Goal: Task Accomplishment & Management: Manage account settings

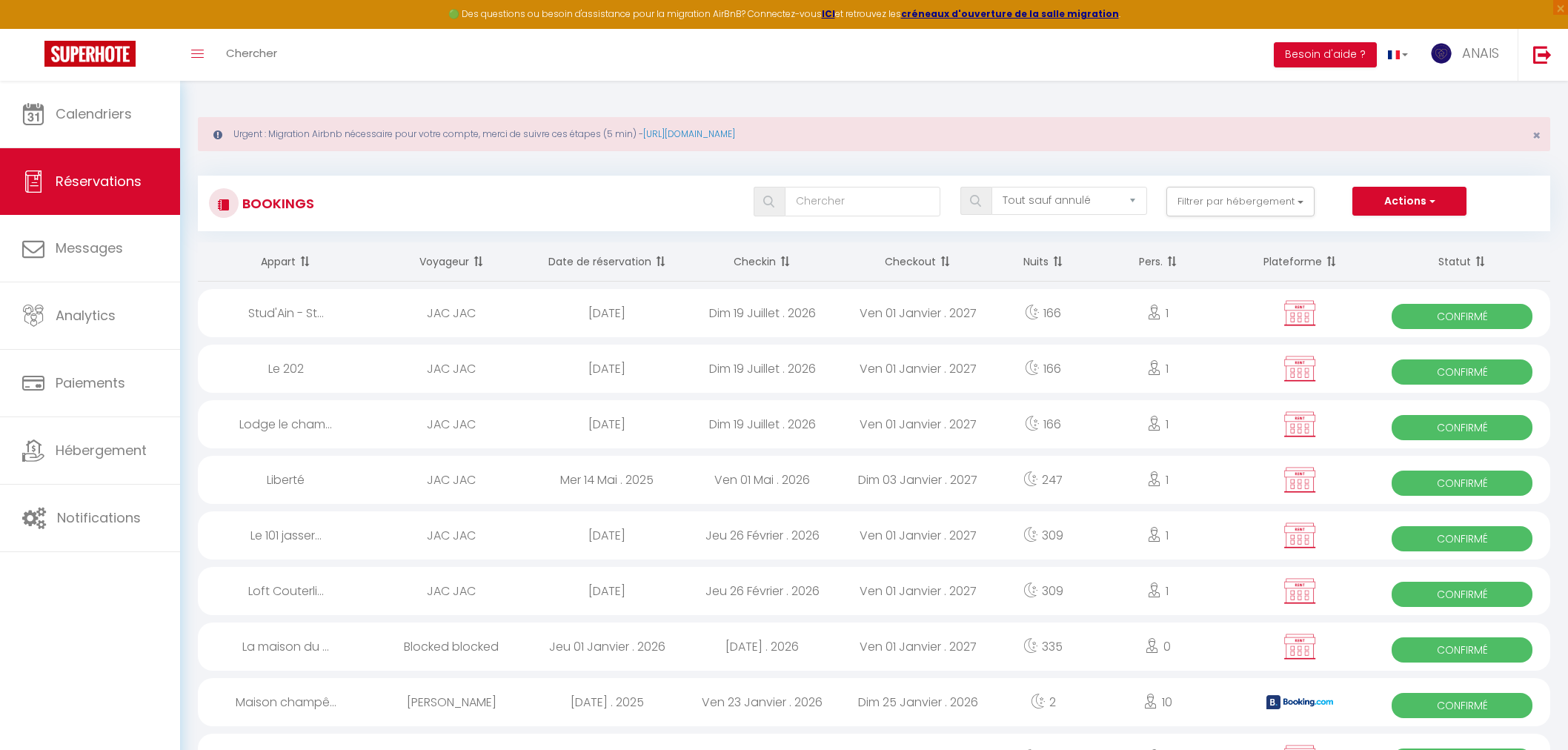
select select "not_cancelled"
select select
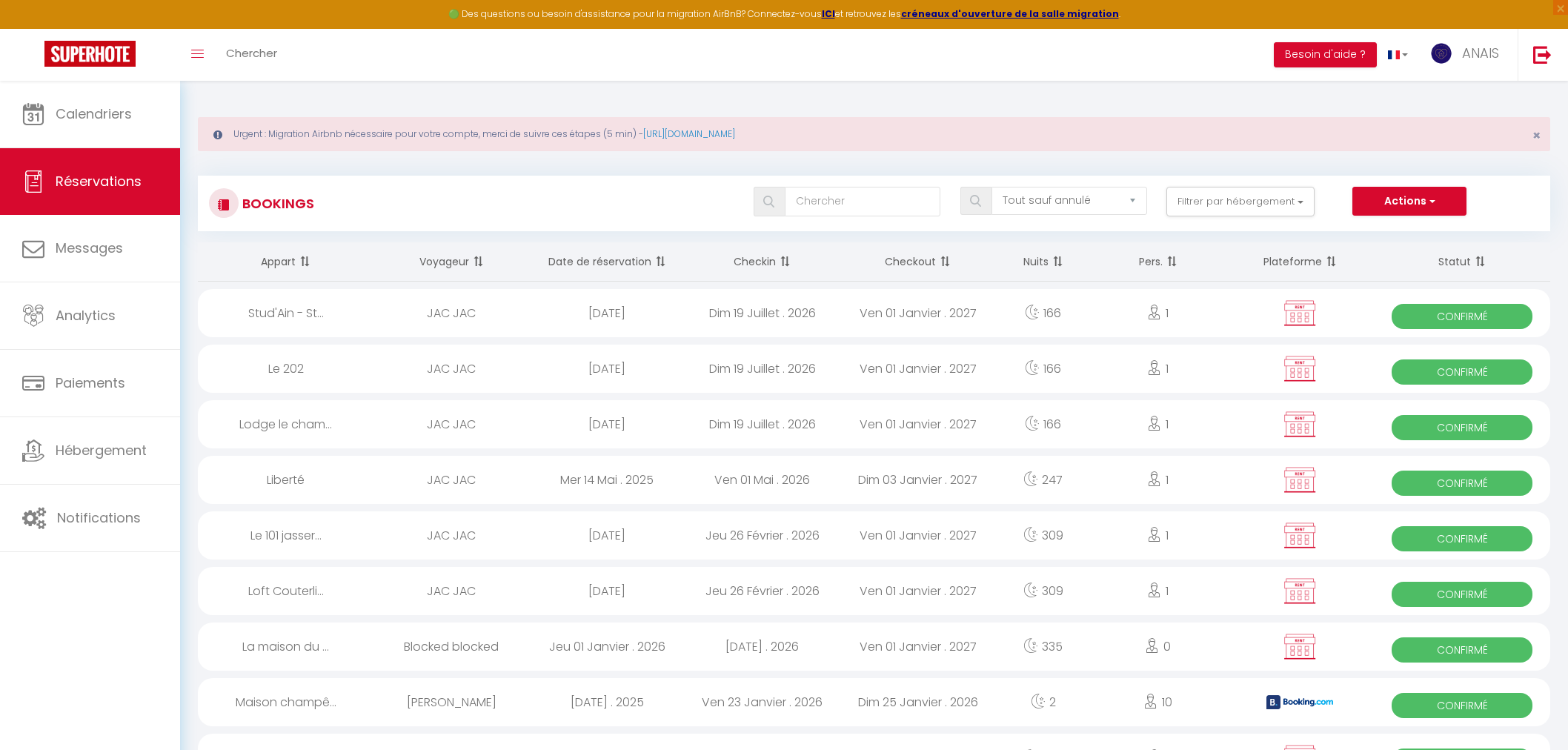
select select
click at [814, 202] on input "text" at bounding box center [863, 201] width 156 height 29
type input "be"
select select
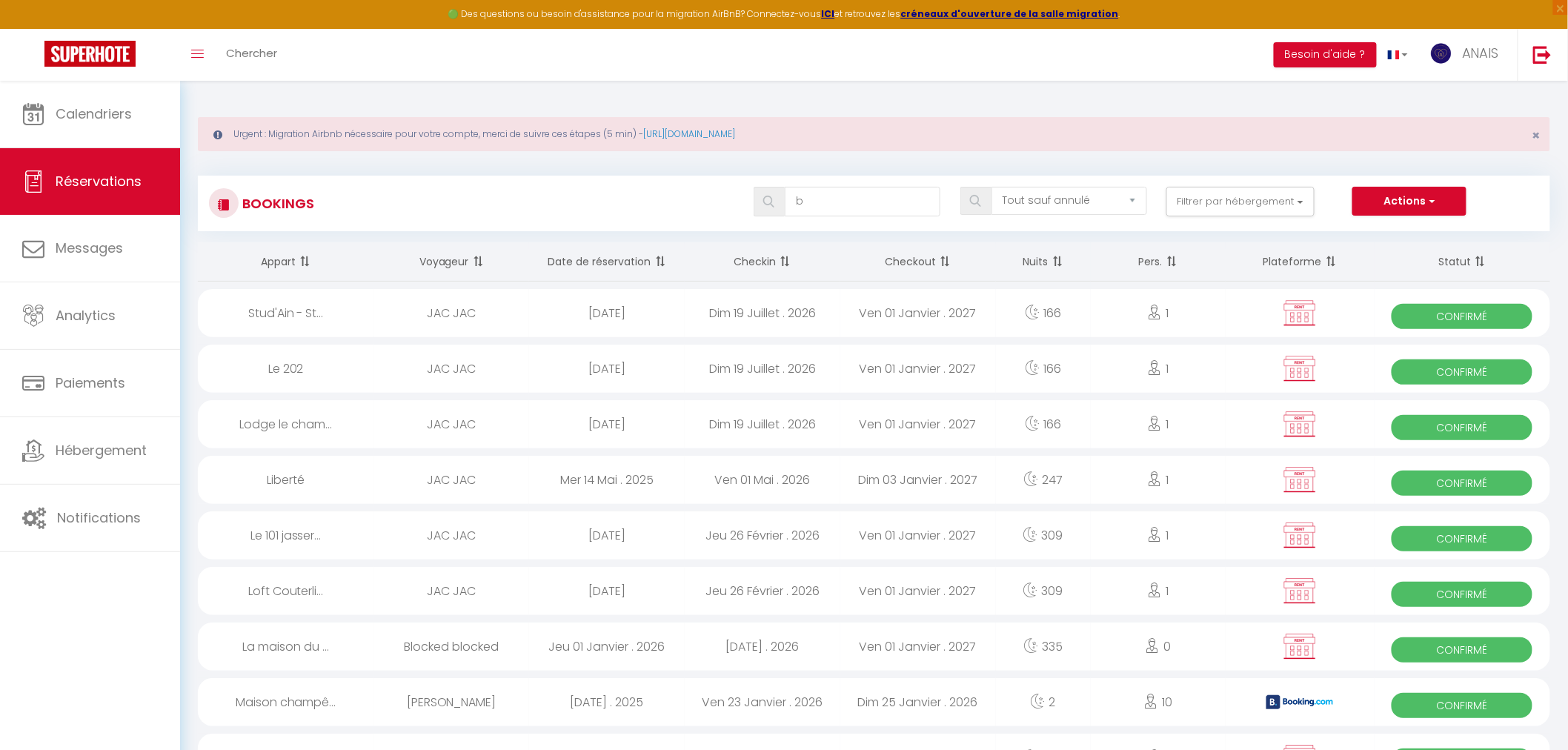
select select
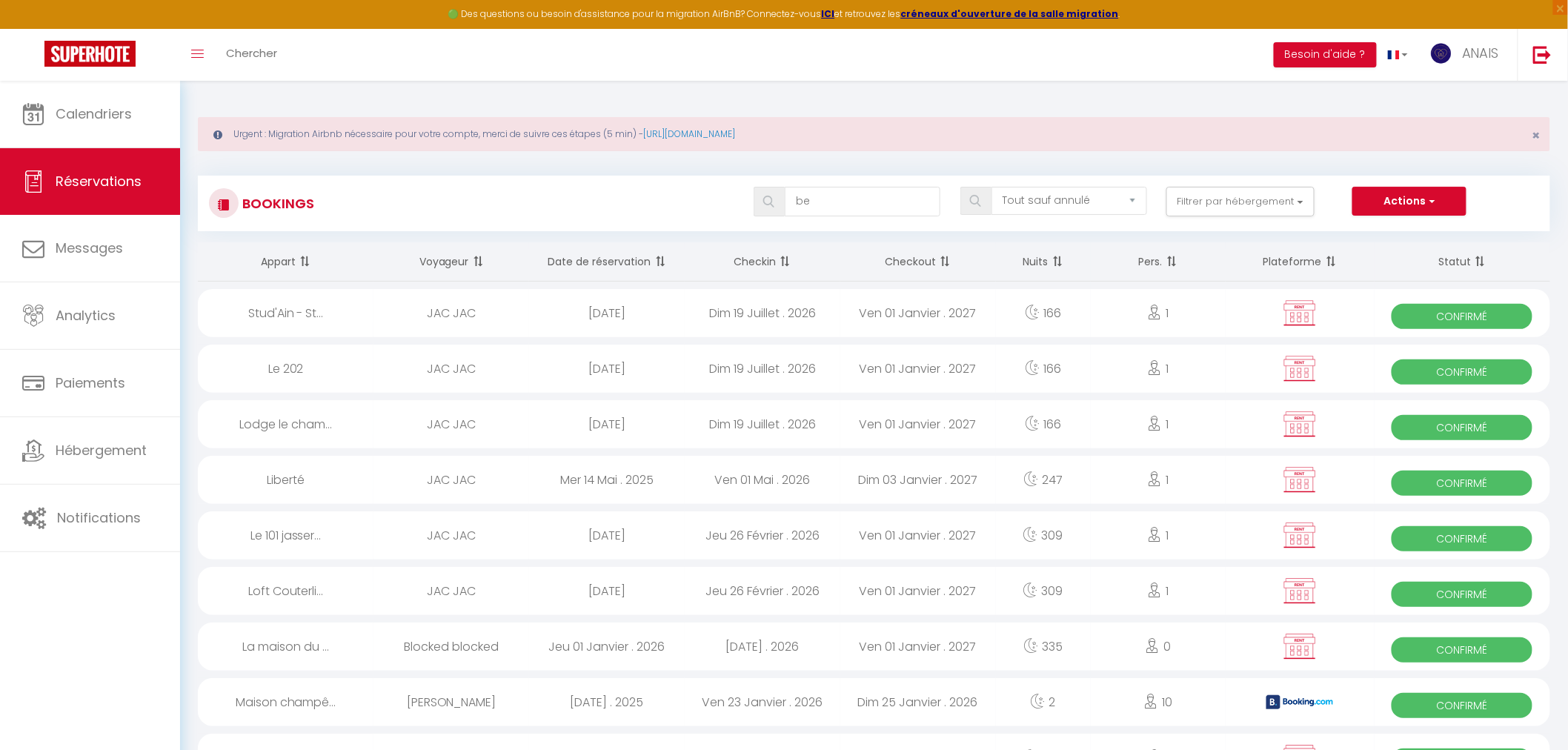
select select
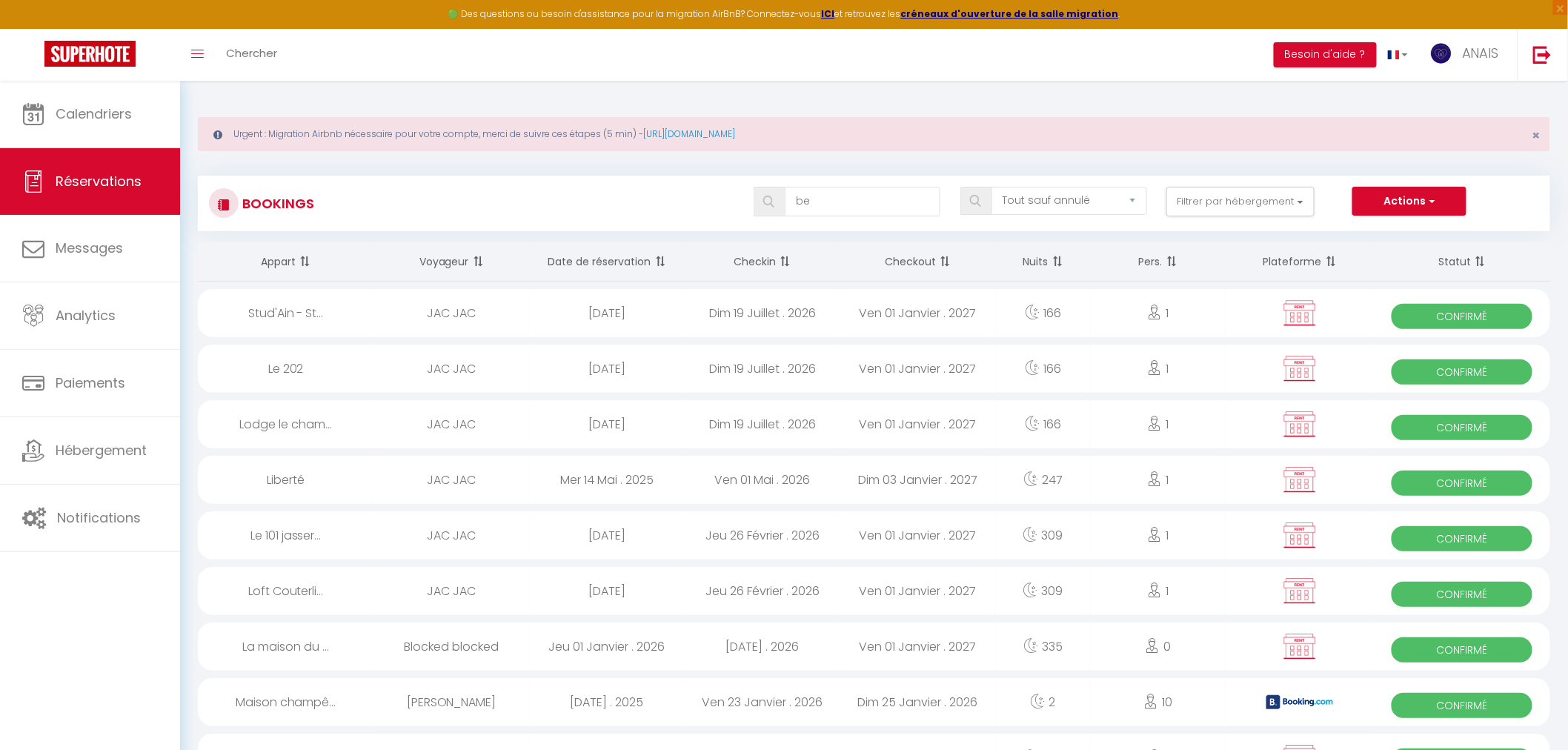
select select
type input "ben"
select select
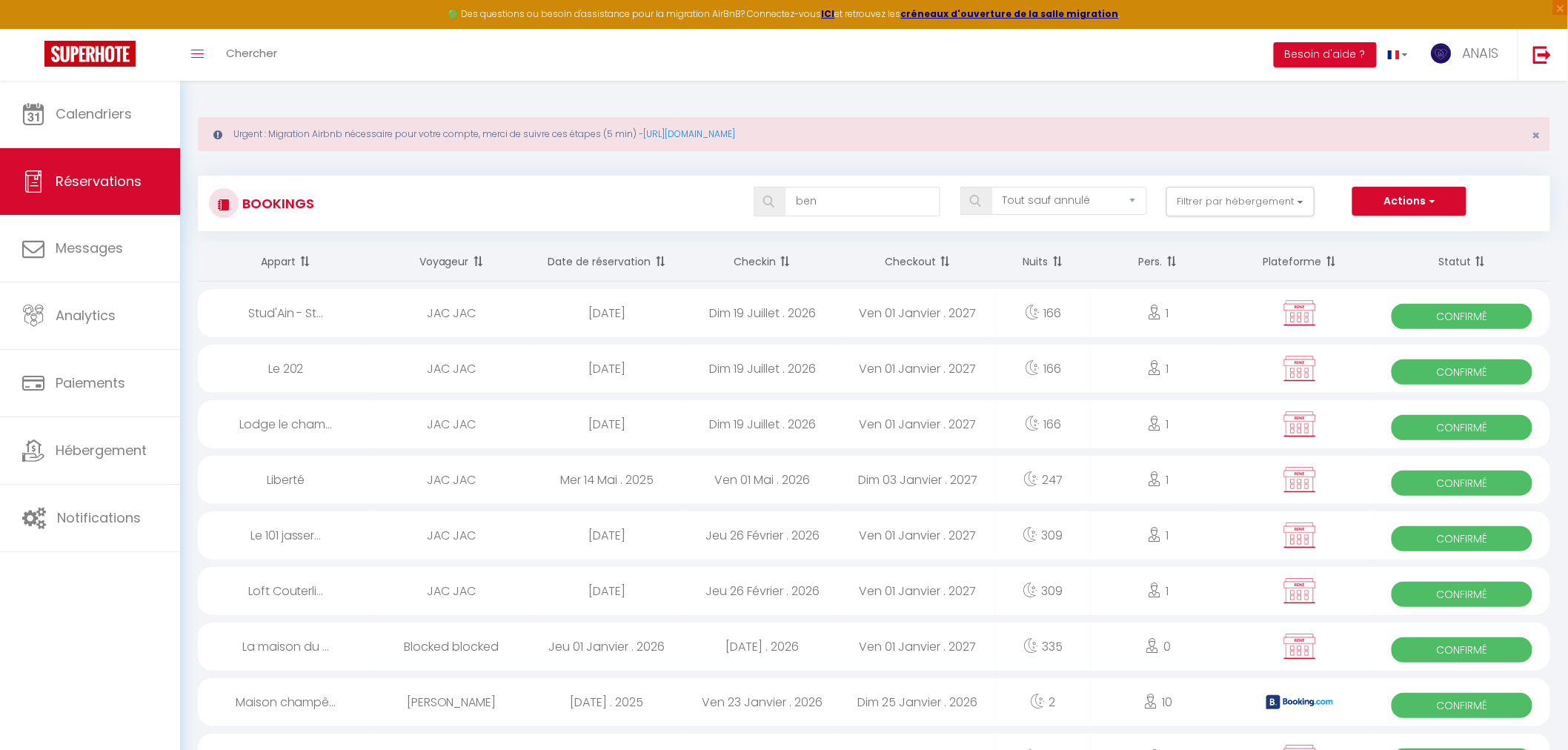
select select
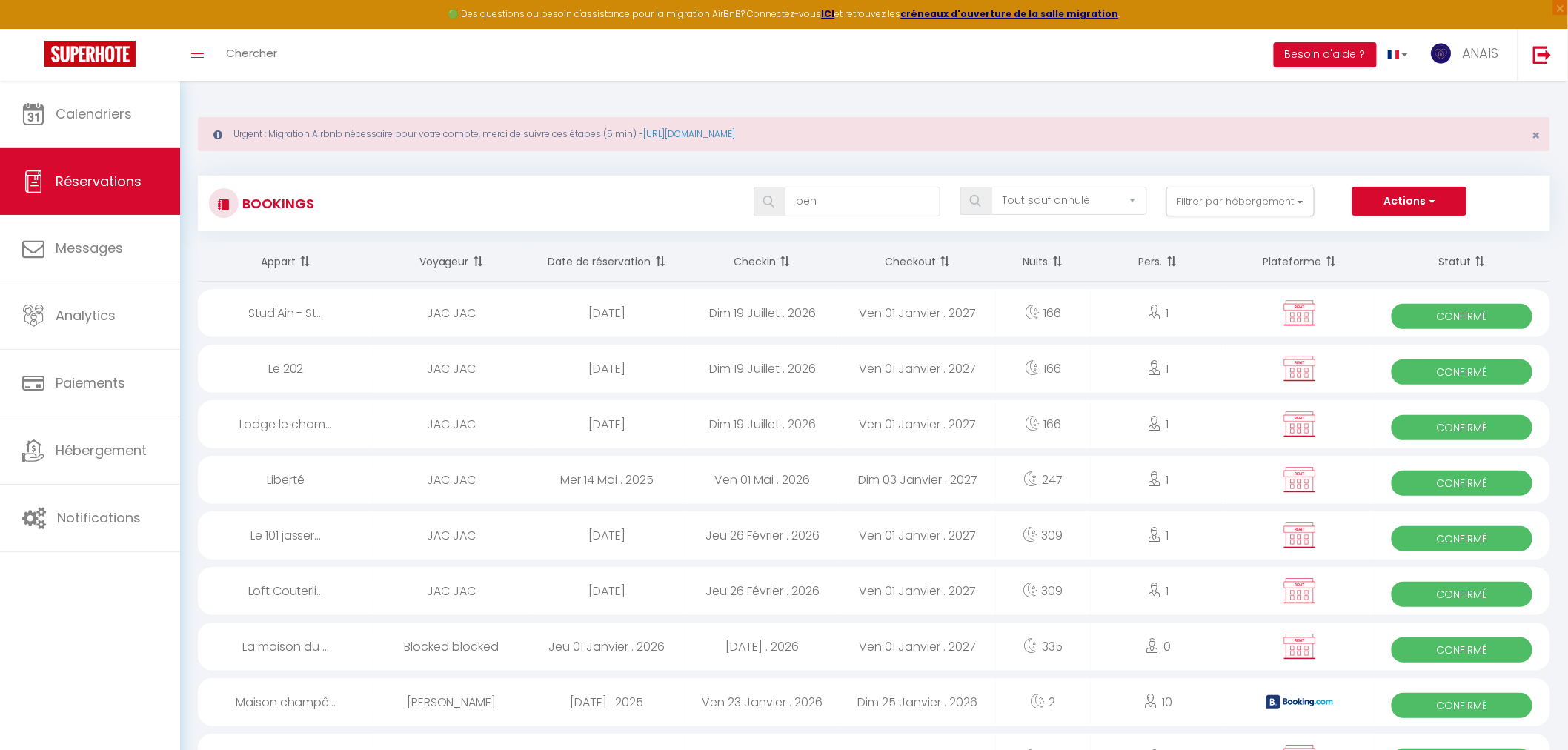
type input "bens"
select select
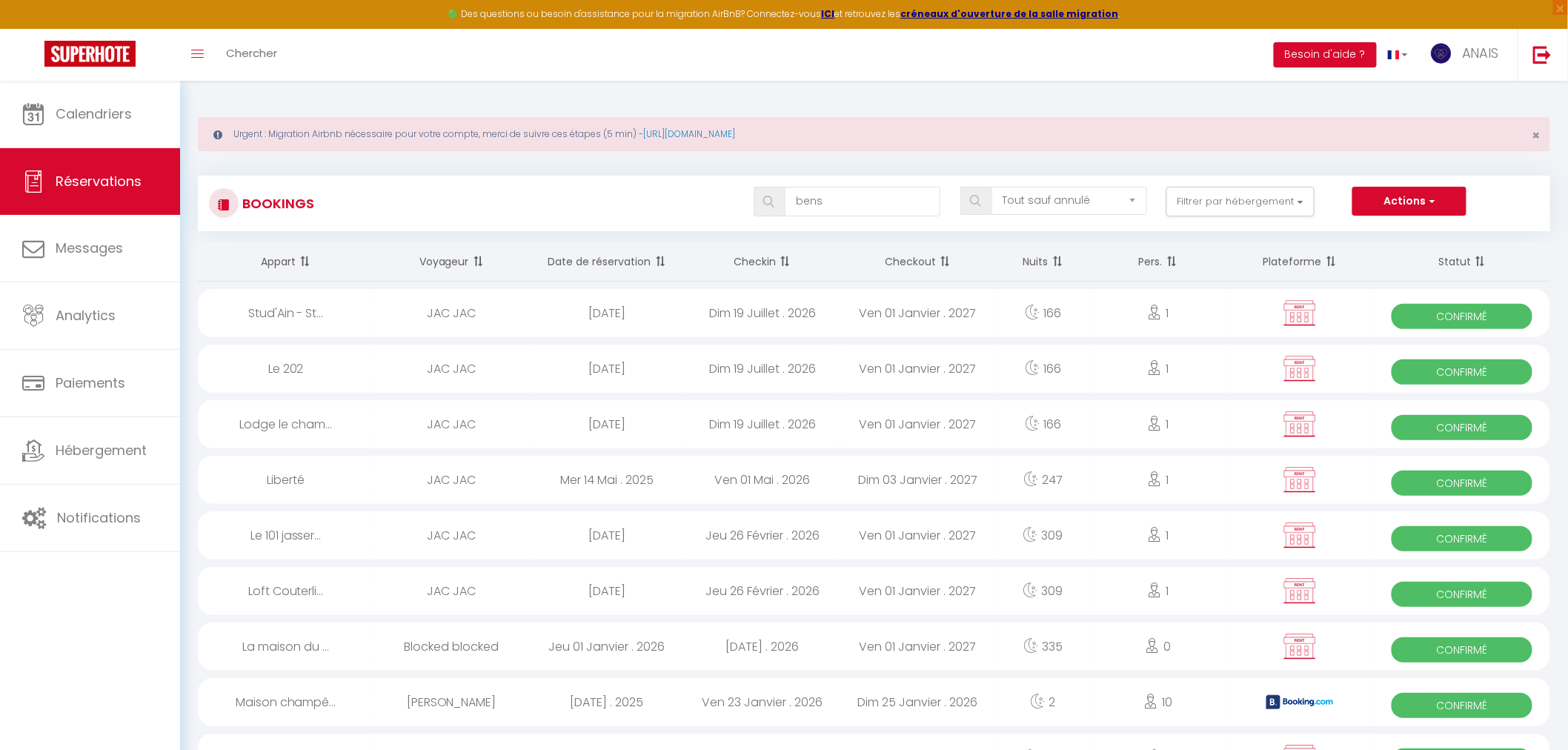
select select
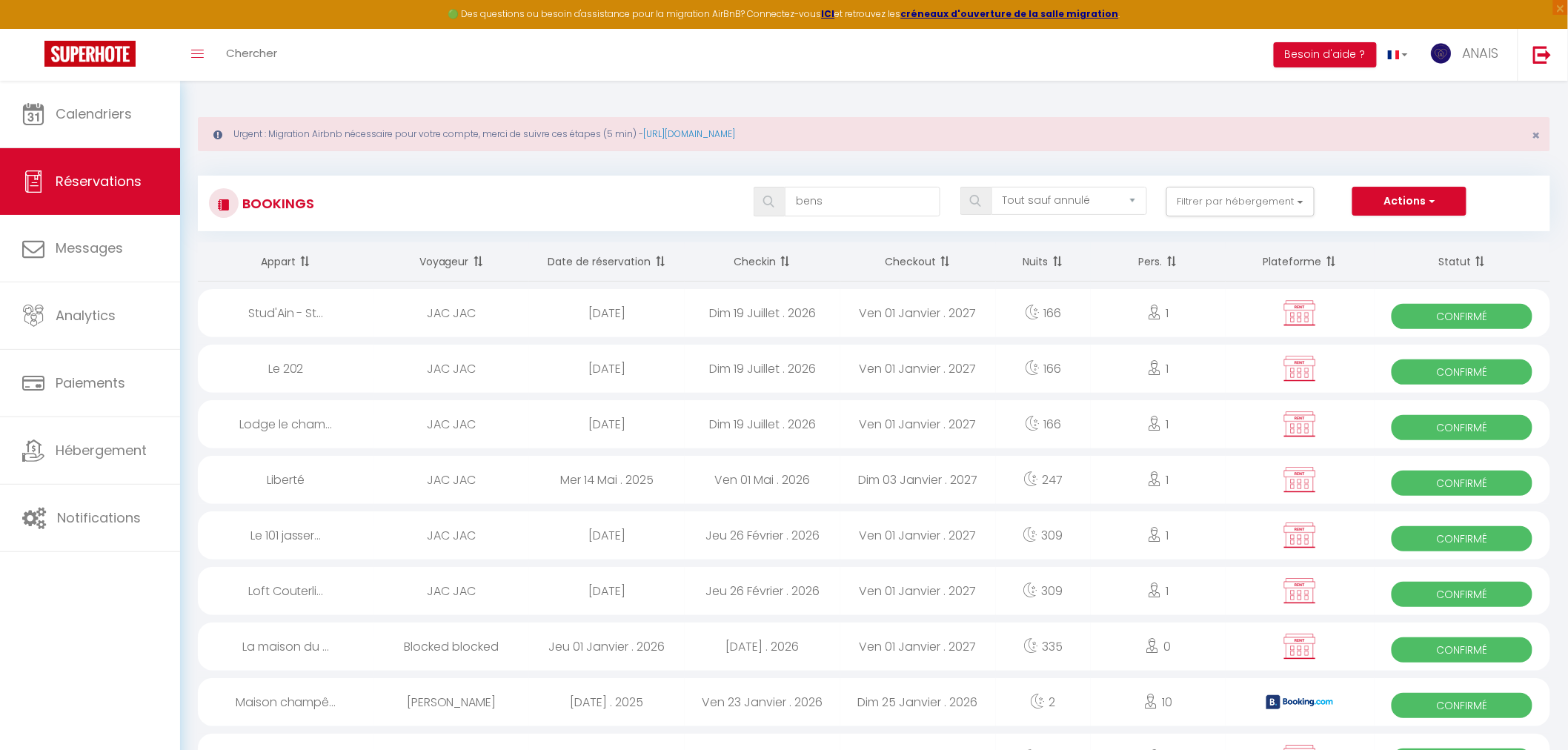
select select
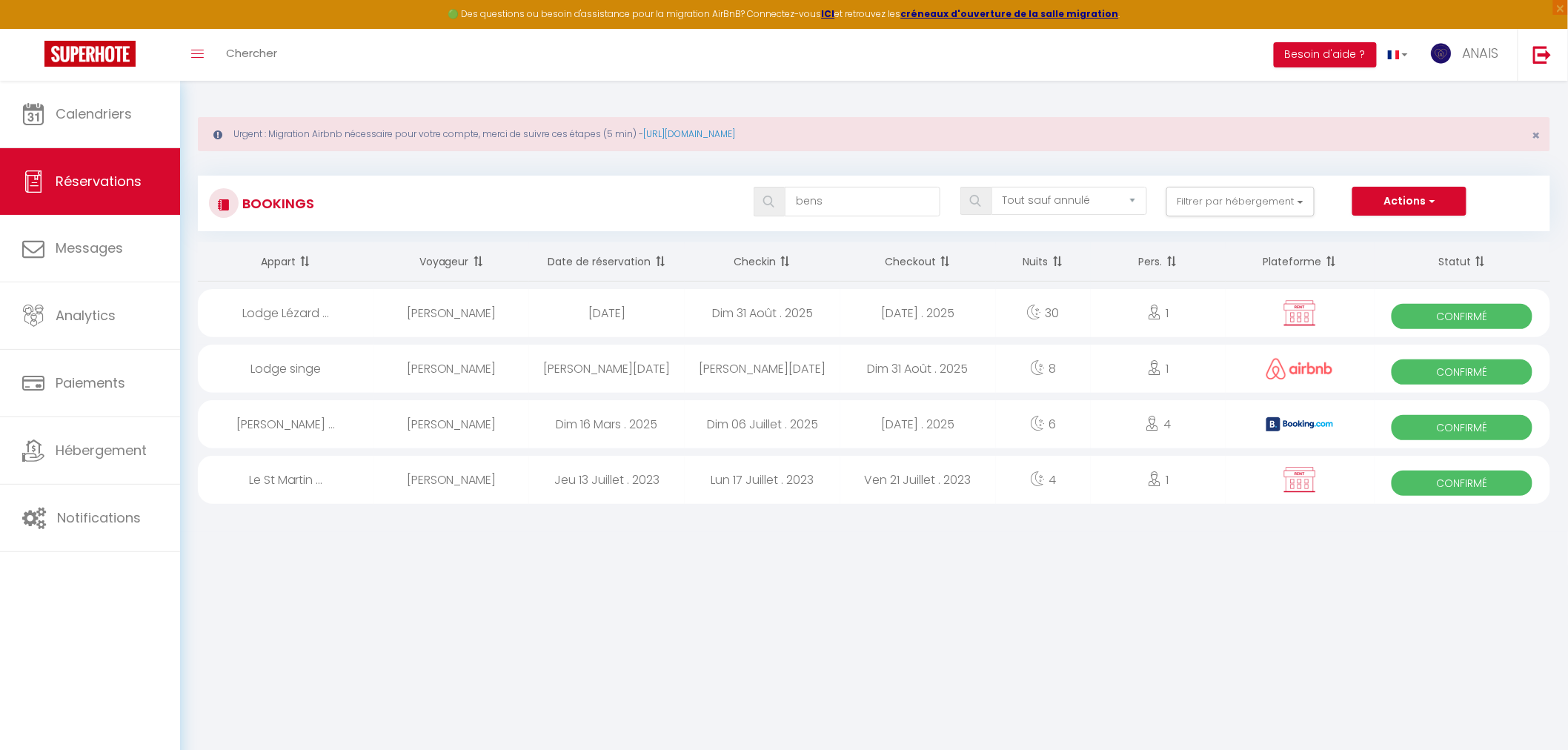
type input "bens"
click at [787, 315] on div "Dim 31 Août . 2025" at bounding box center [762, 313] width 156 height 48
select select "OK"
select select "KO"
select select "0"
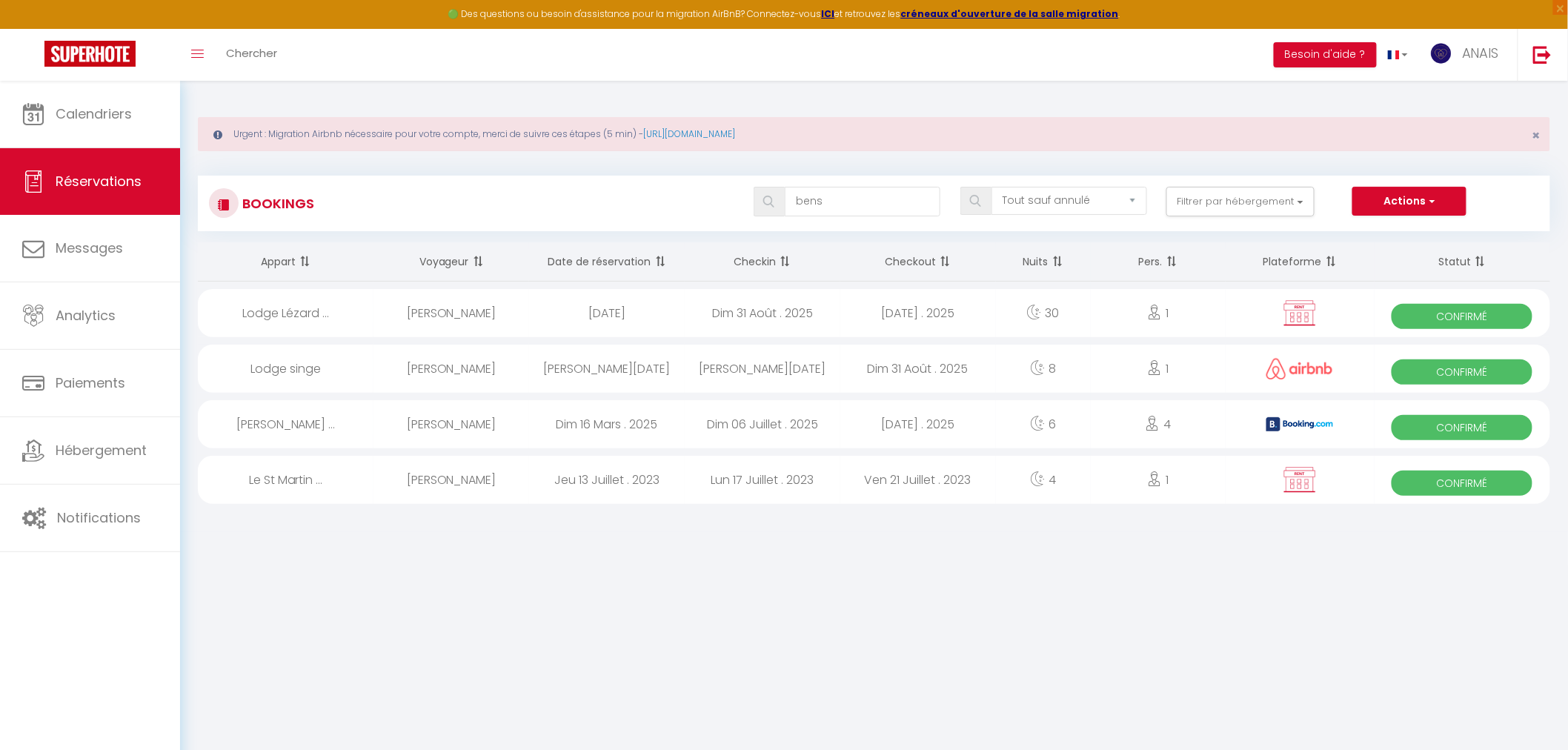
select select "0"
select select "1"
select select
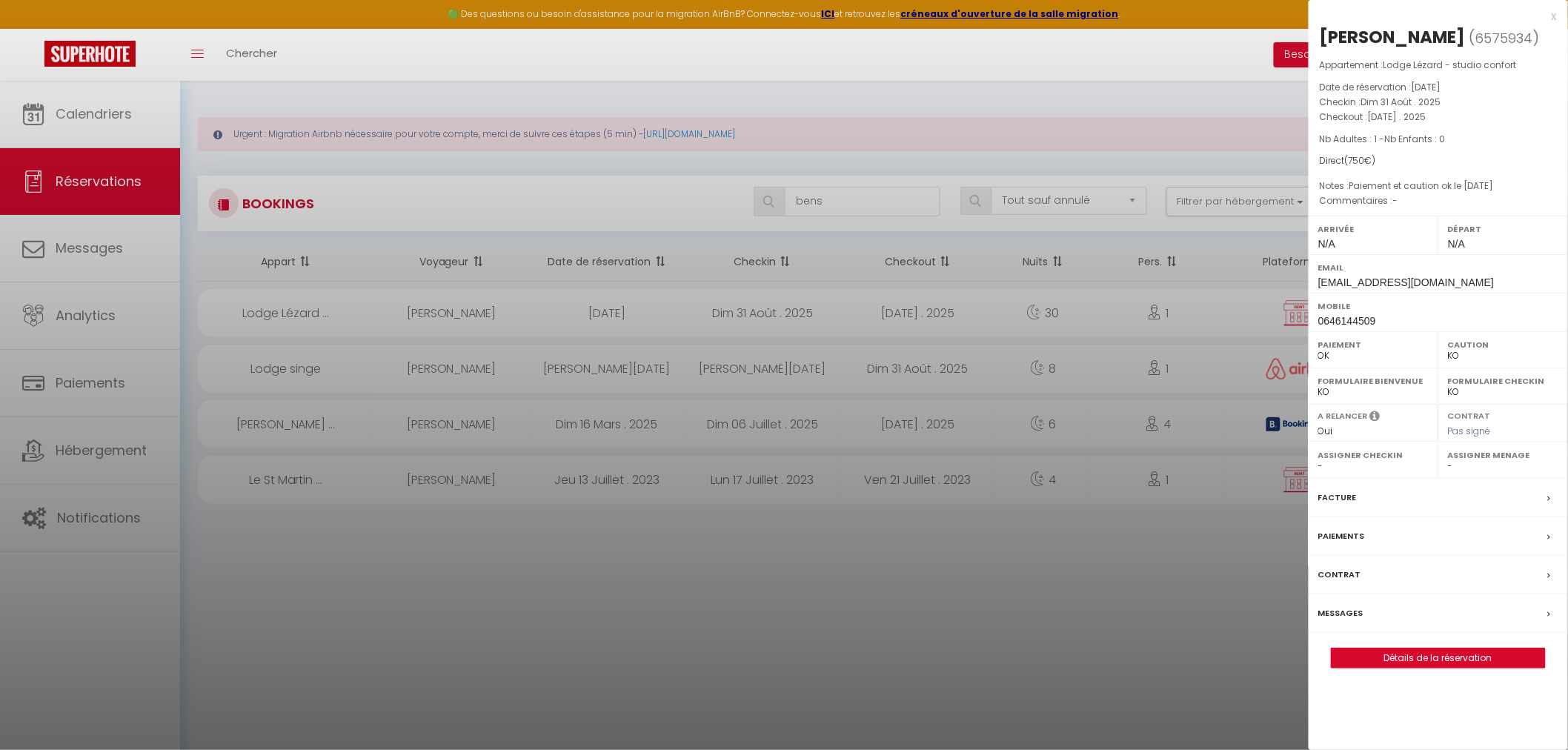
select select "21336"
click at [1379, 504] on div "Facture" at bounding box center [1438, 497] width 259 height 39
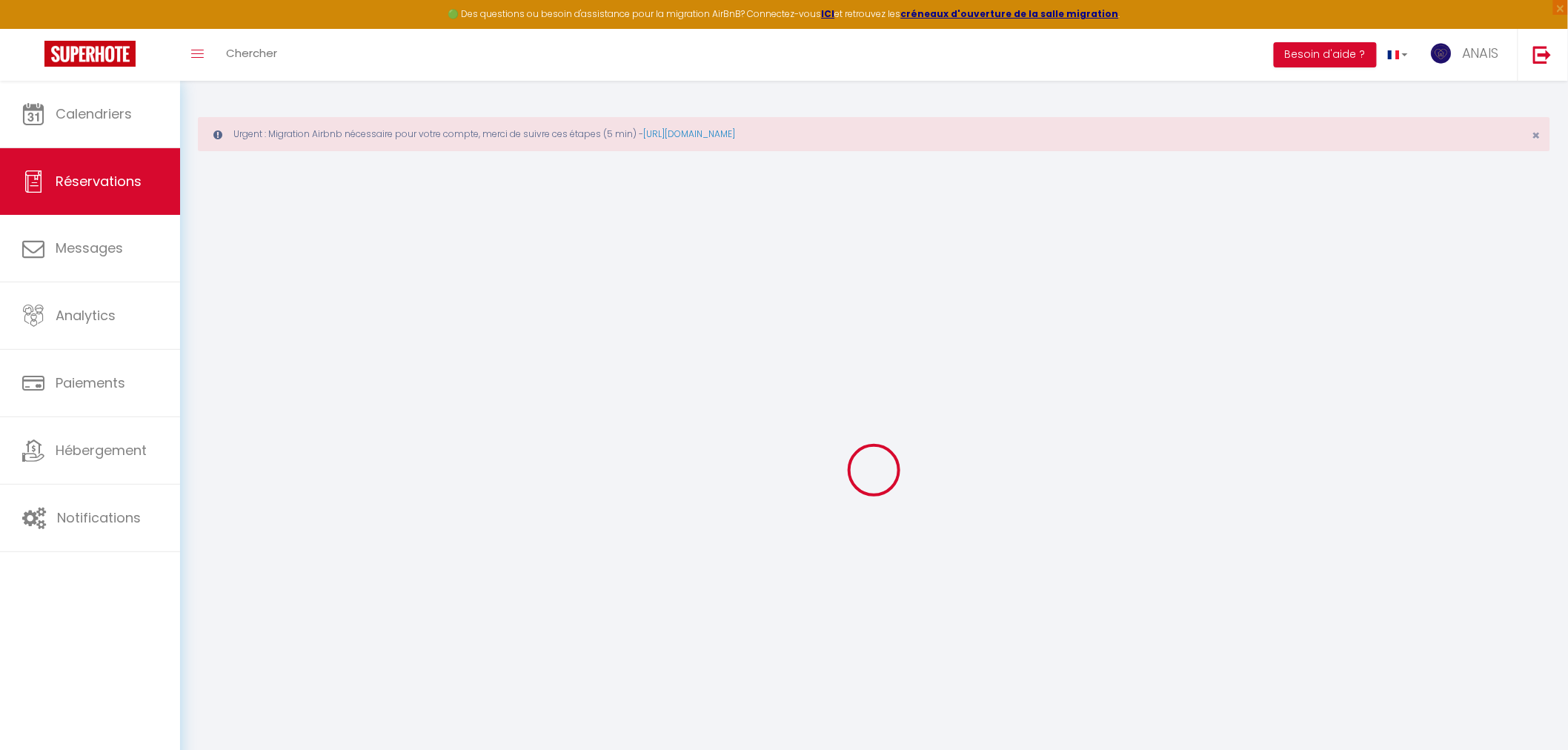
select select
checkbox input "false"
type textarea "Paiement et caution ok le 27/08/25"
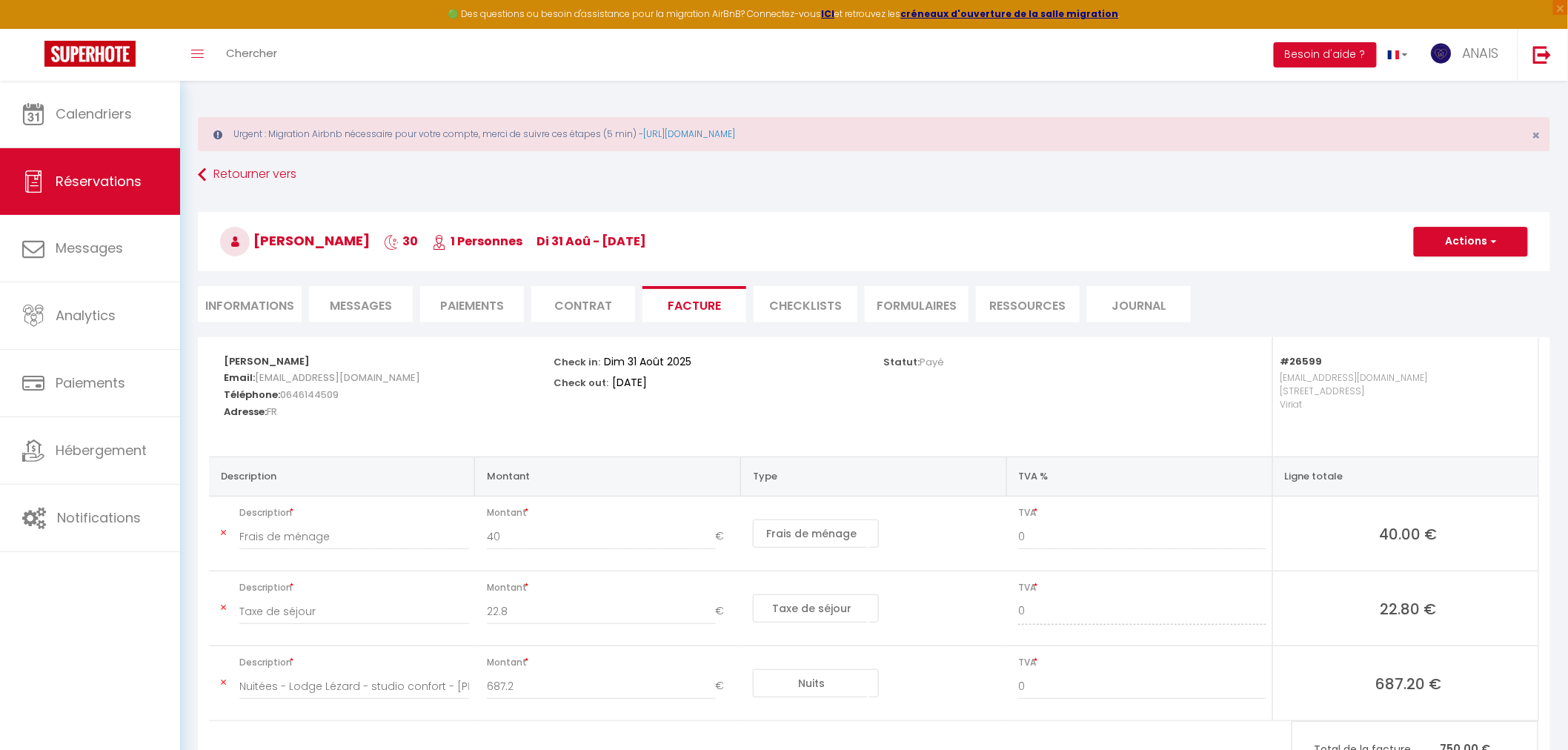
click at [262, 303] on li "Informations" at bounding box center [249, 304] width 104 height 36
select select
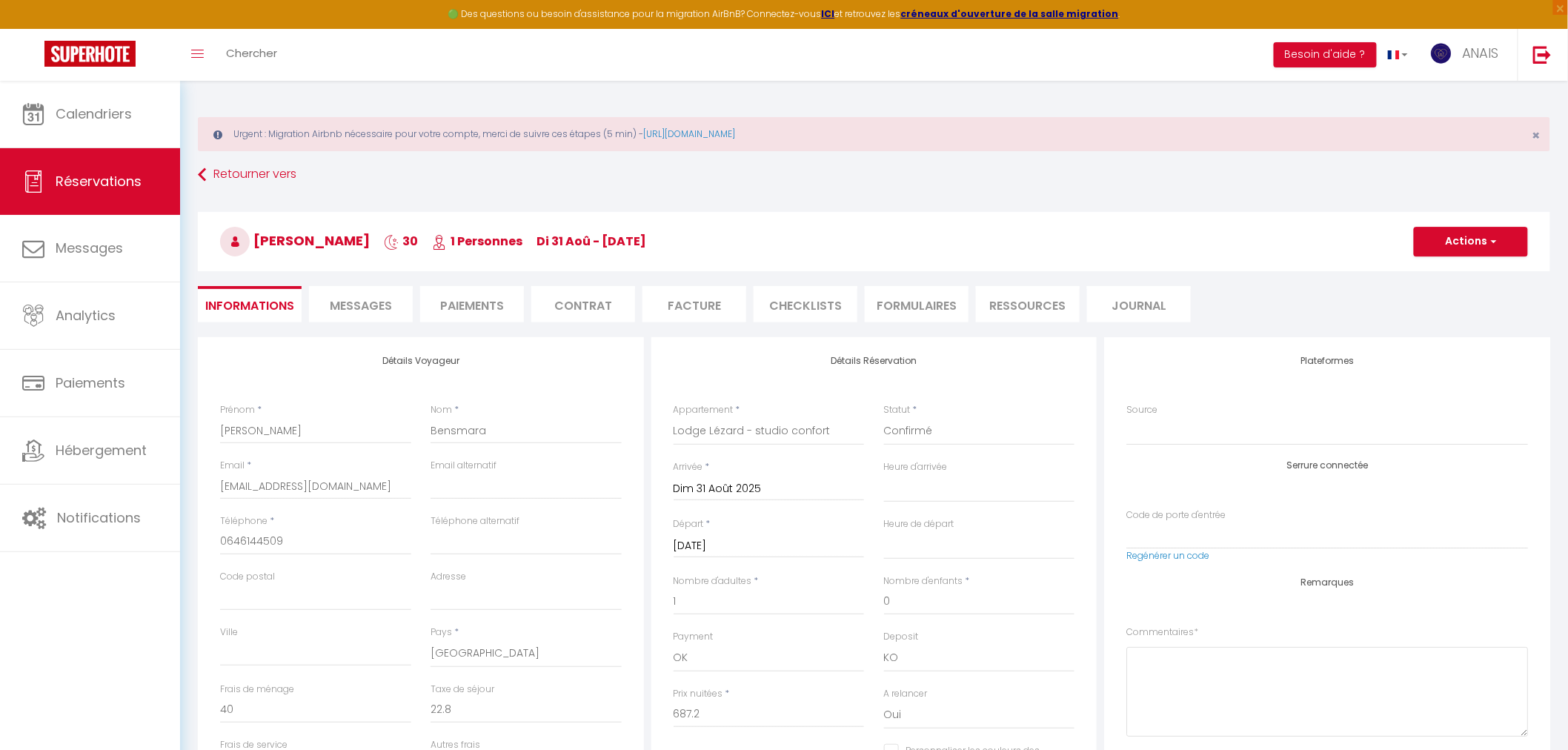
click at [705, 547] on input "Mar 30 Septembre 2025" at bounding box center [769, 546] width 191 height 19
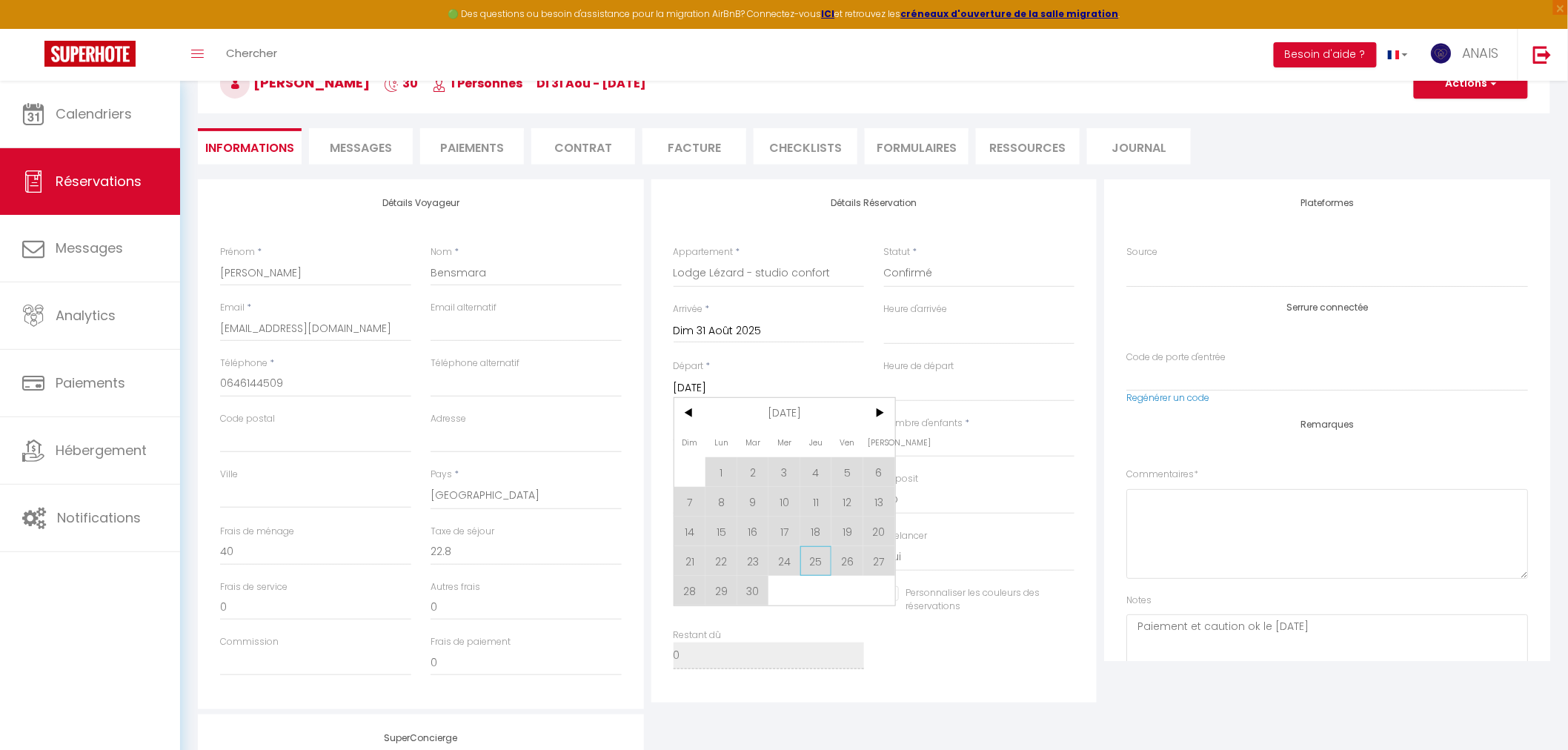
scroll to position [164, 0]
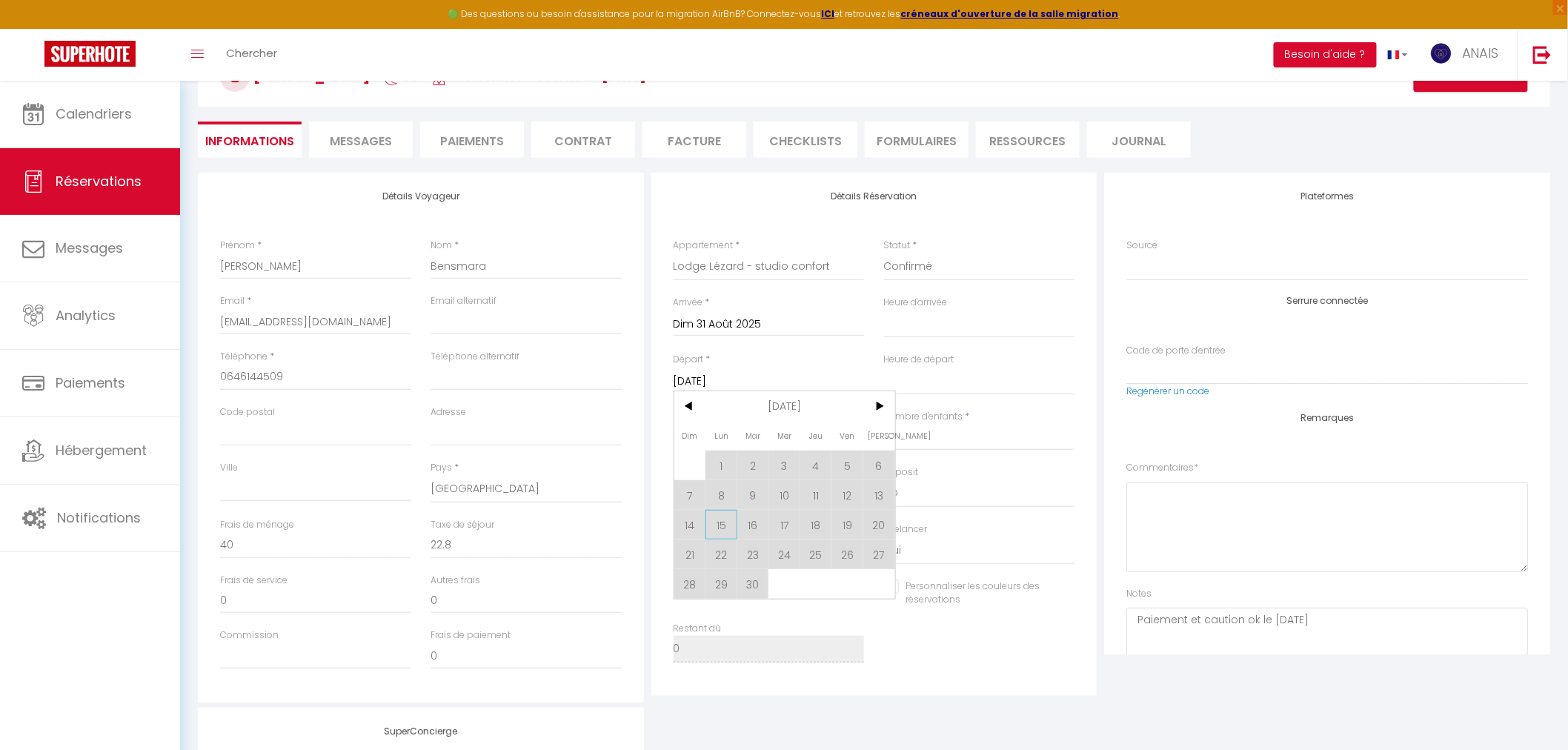
click at [727, 529] on span "15" at bounding box center [721, 524] width 32 height 29
select select
type input "Lun 15 Septembre 2025"
select select
checkbox input "false"
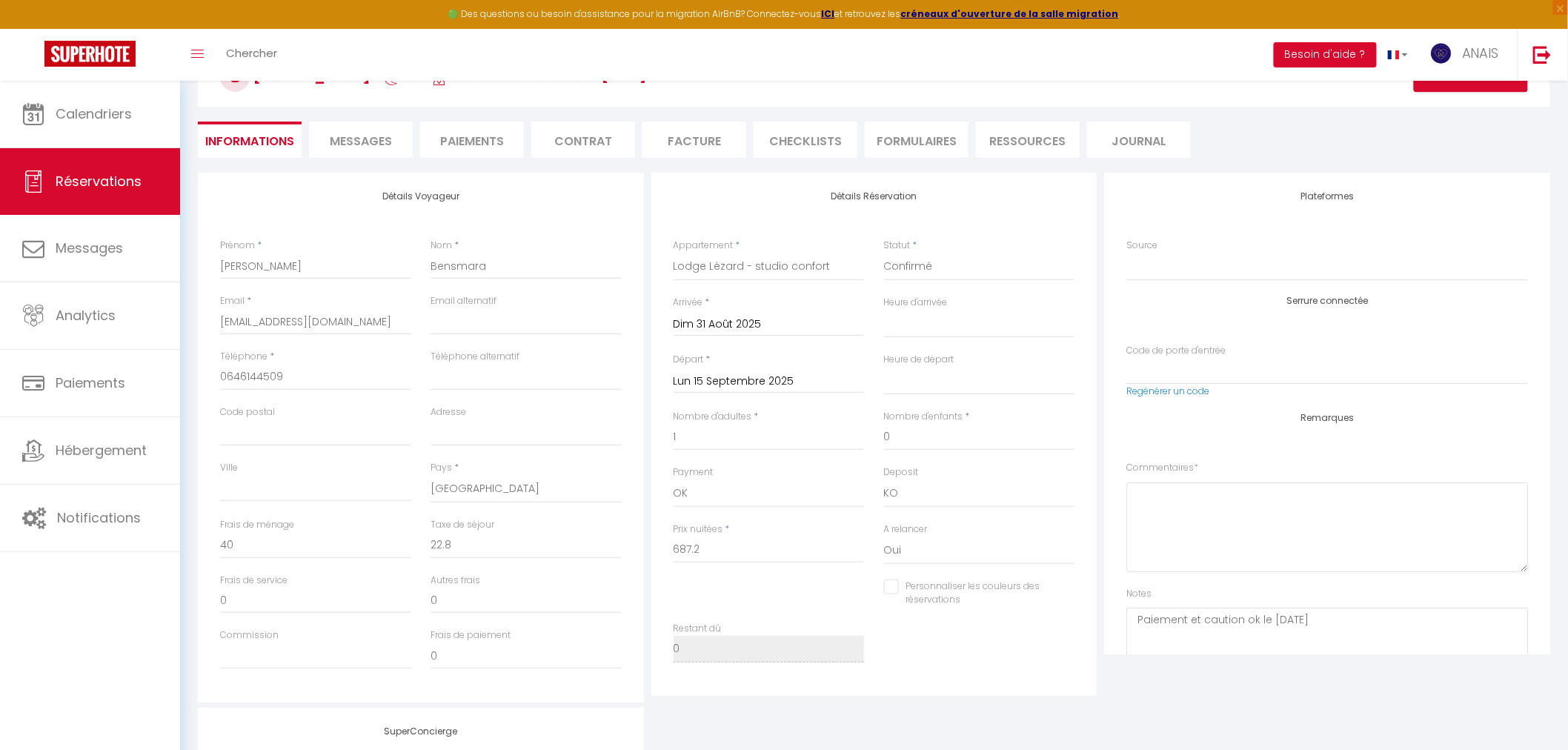
type input "50"
type input "14.4"
select select
type input "434.35"
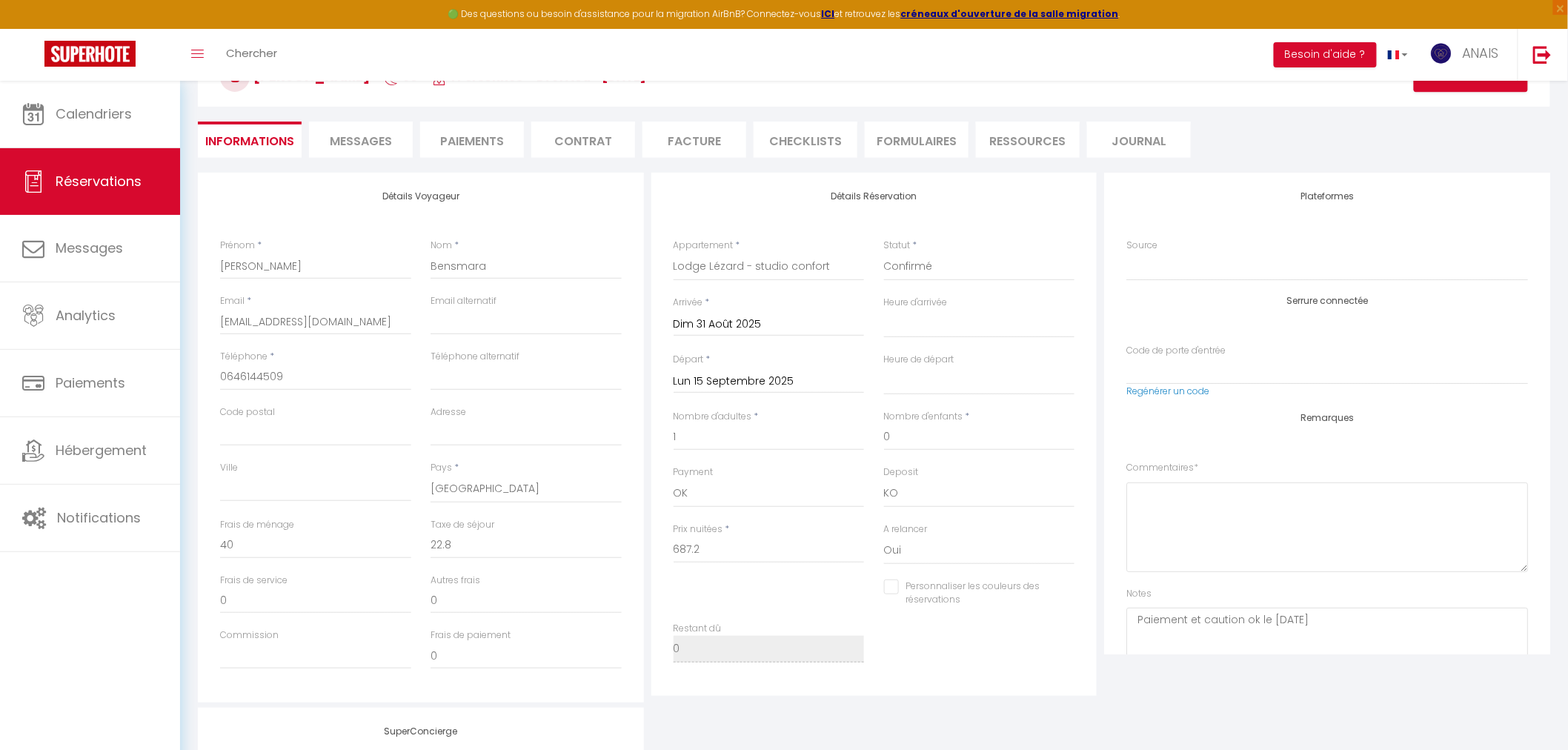
checkbox input "false"
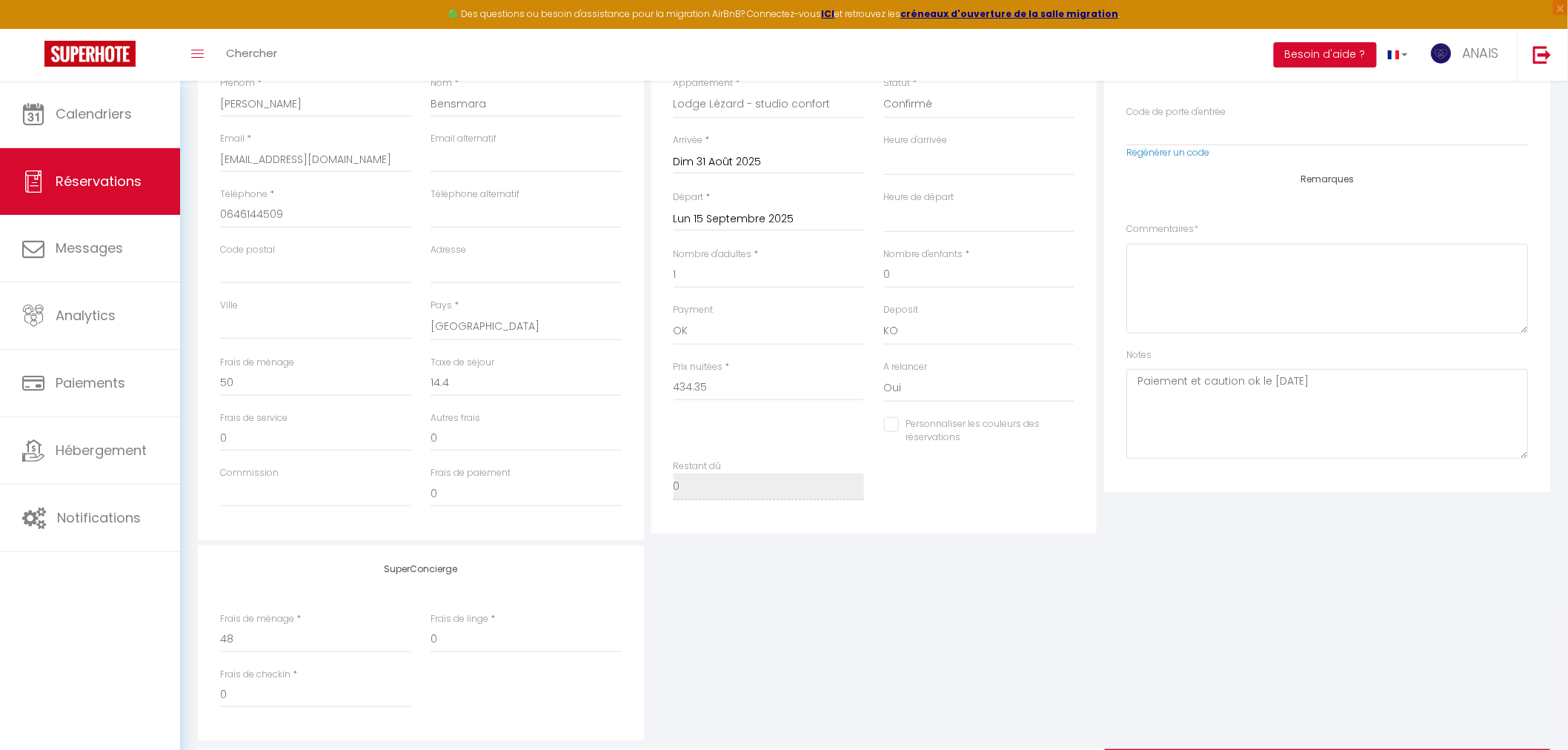
scroll to position [420, 0]
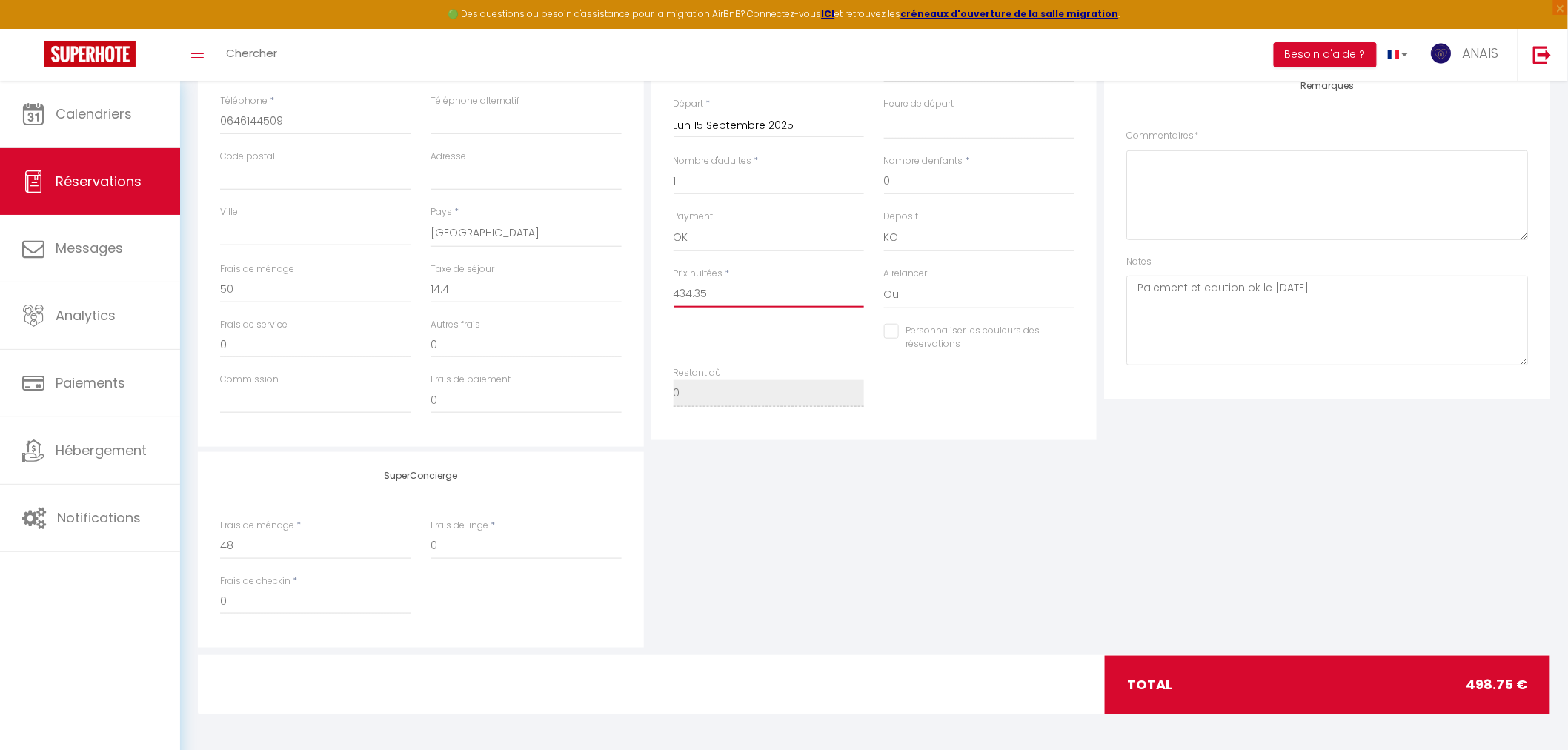
click at [713, 292] on input "434.35" at bounding box center [769, 294] width 191 height 27
drag, startPoint x: 713, startPoint y: 292, endPoint x: 632, endPoint y: 292, distance: 81.0
click at [632, 292] on div "Détails Voyageur Prénom * Yahya Nom * Bensmara Email * ybensmara18@gmail.com Em…" at bounding box center [875, 182] width 1360 height 530
select select
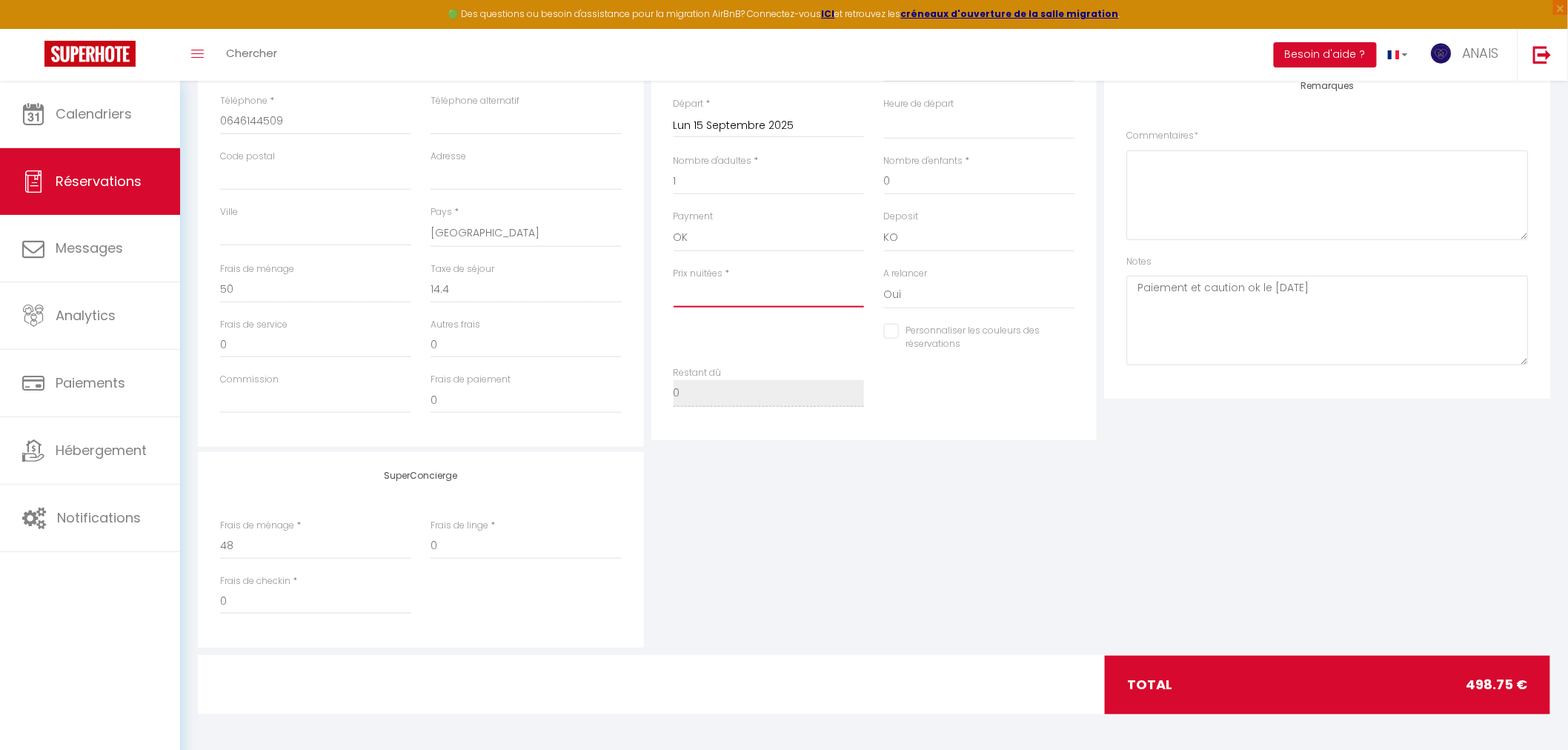
checkbox input "false"
type input "3"
select select
checkbox input "false"
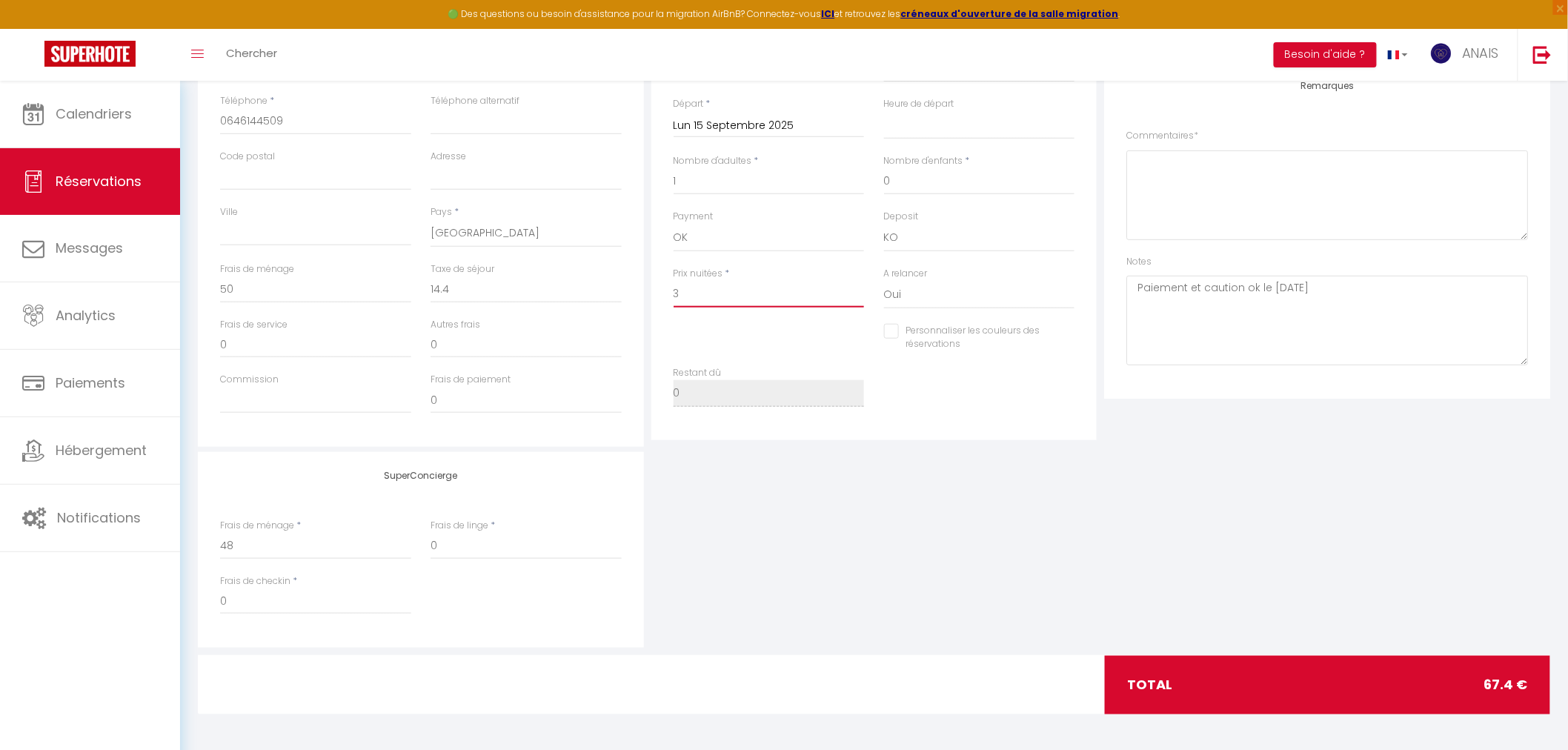
type input "35"
select select
checkbox input "false"
type input "350"
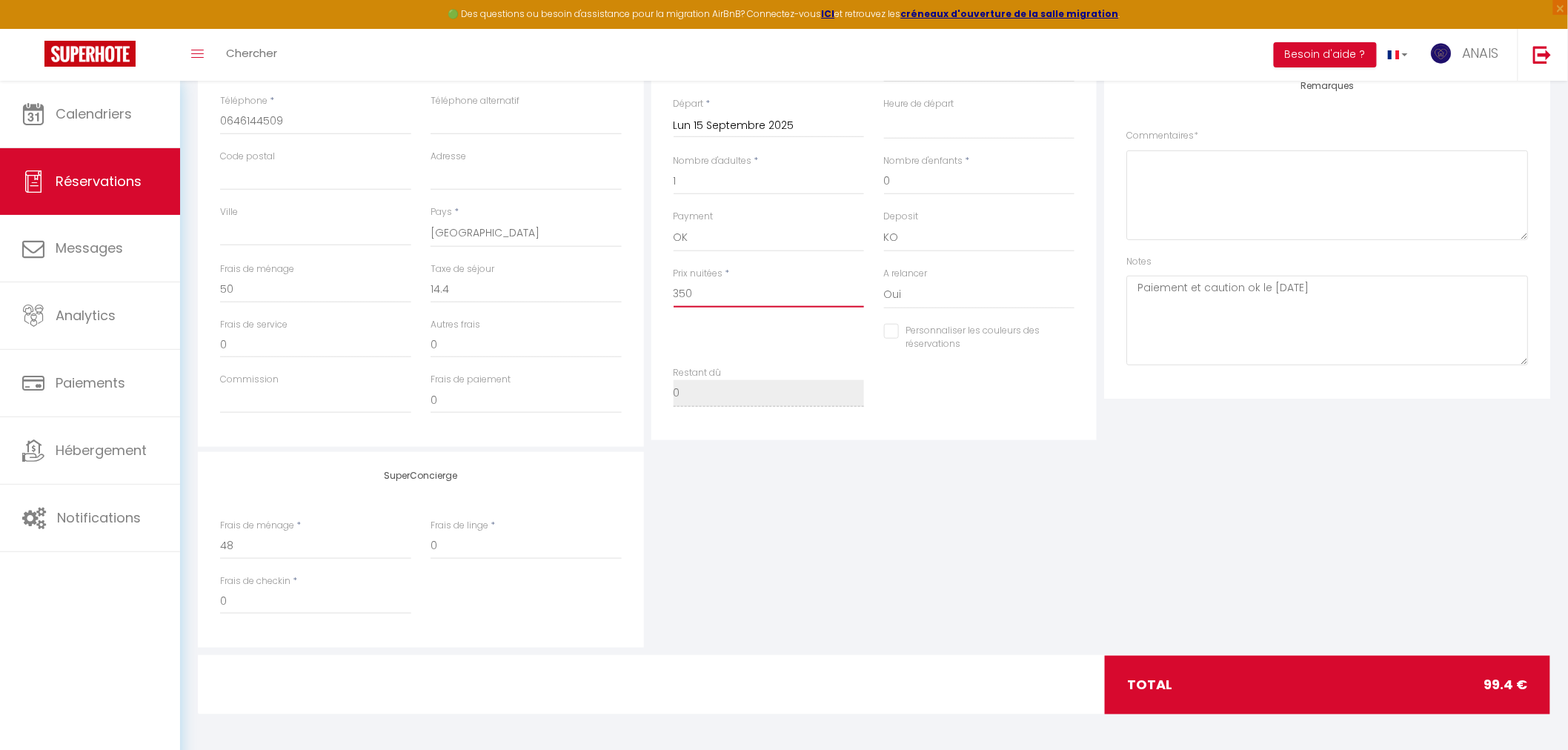
select select
checkbox input "false"
type input "350."
select select
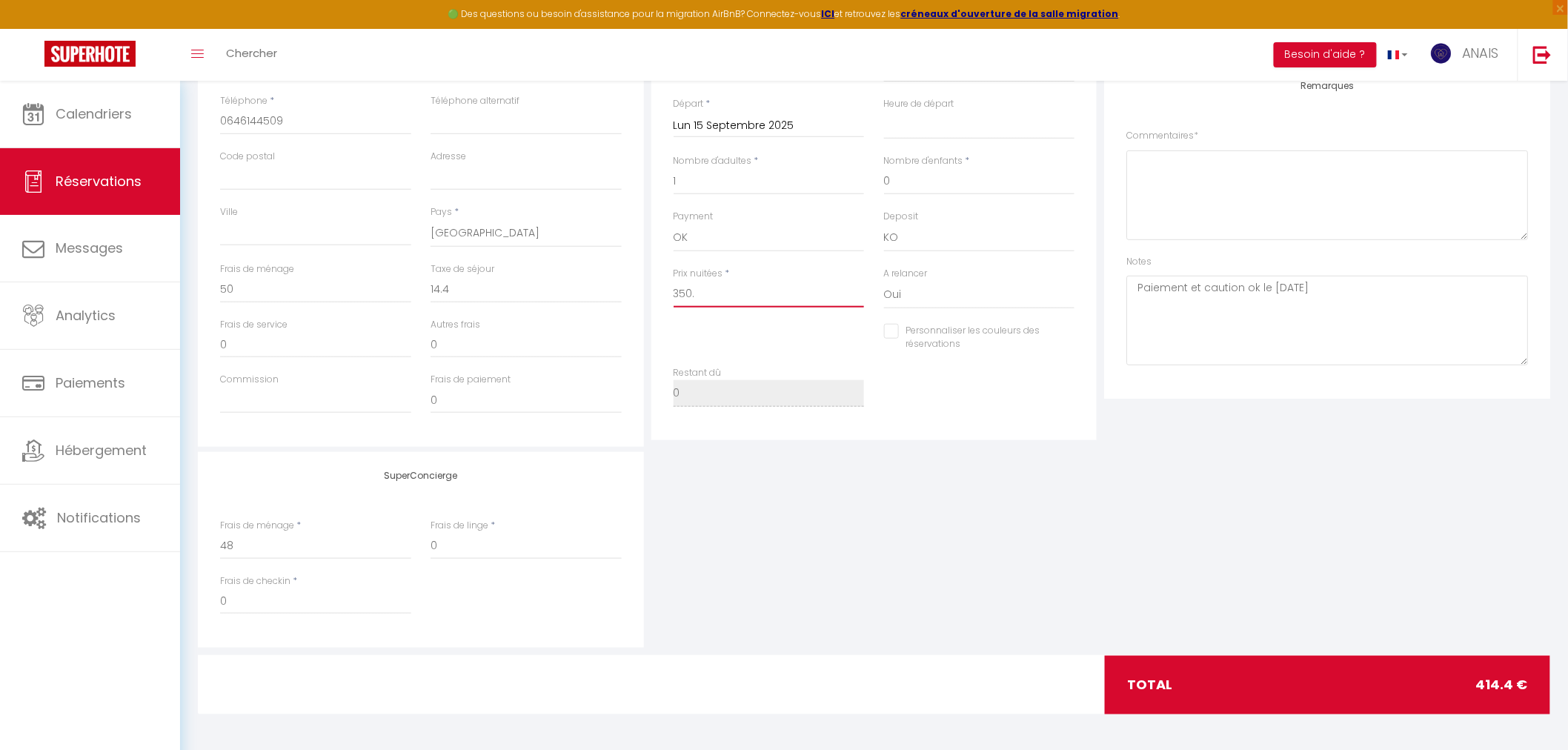
select select
checkbox input "false"
type input "350.6"
select select
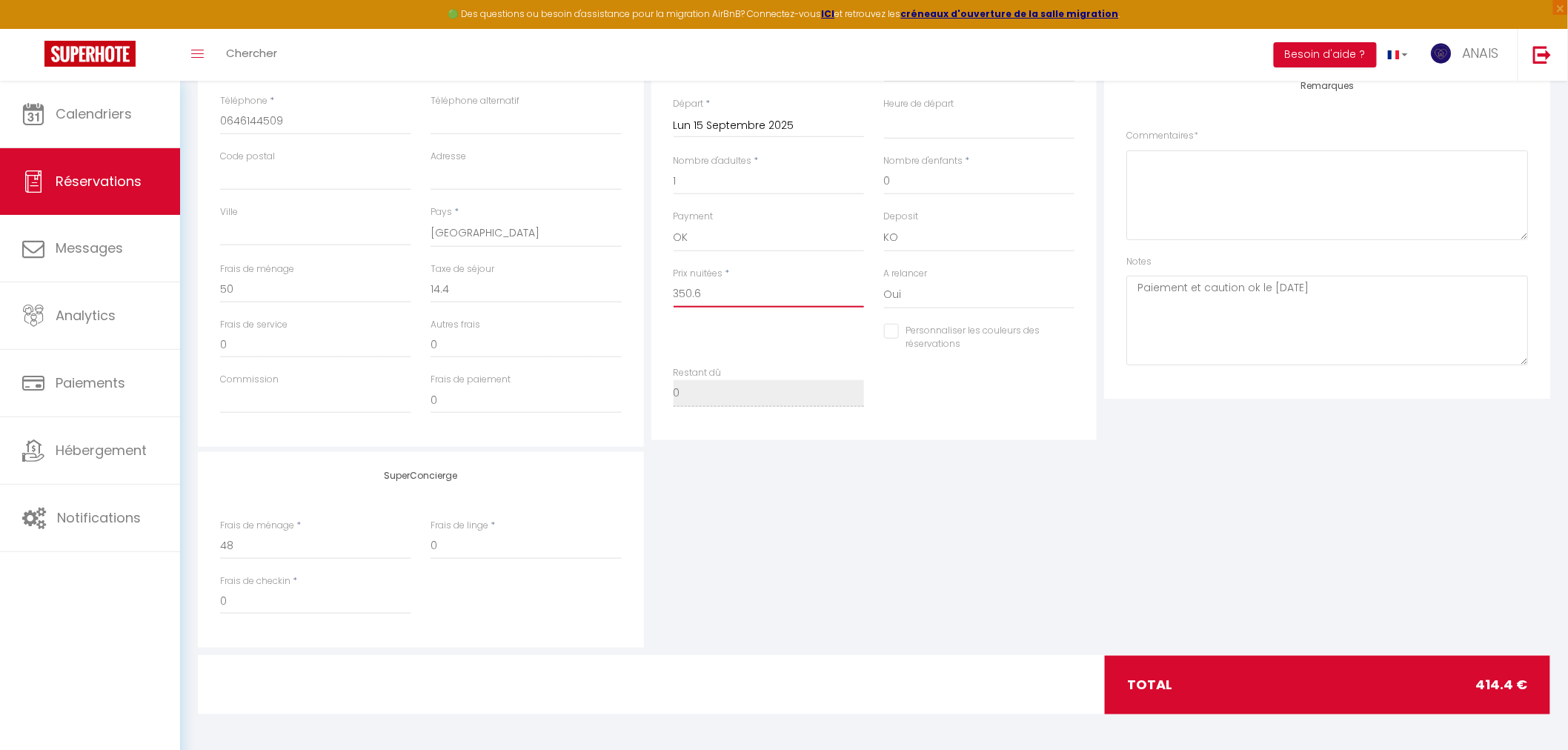
checkbox input "false"
type input "350.60"
select select
checkbox input "false"
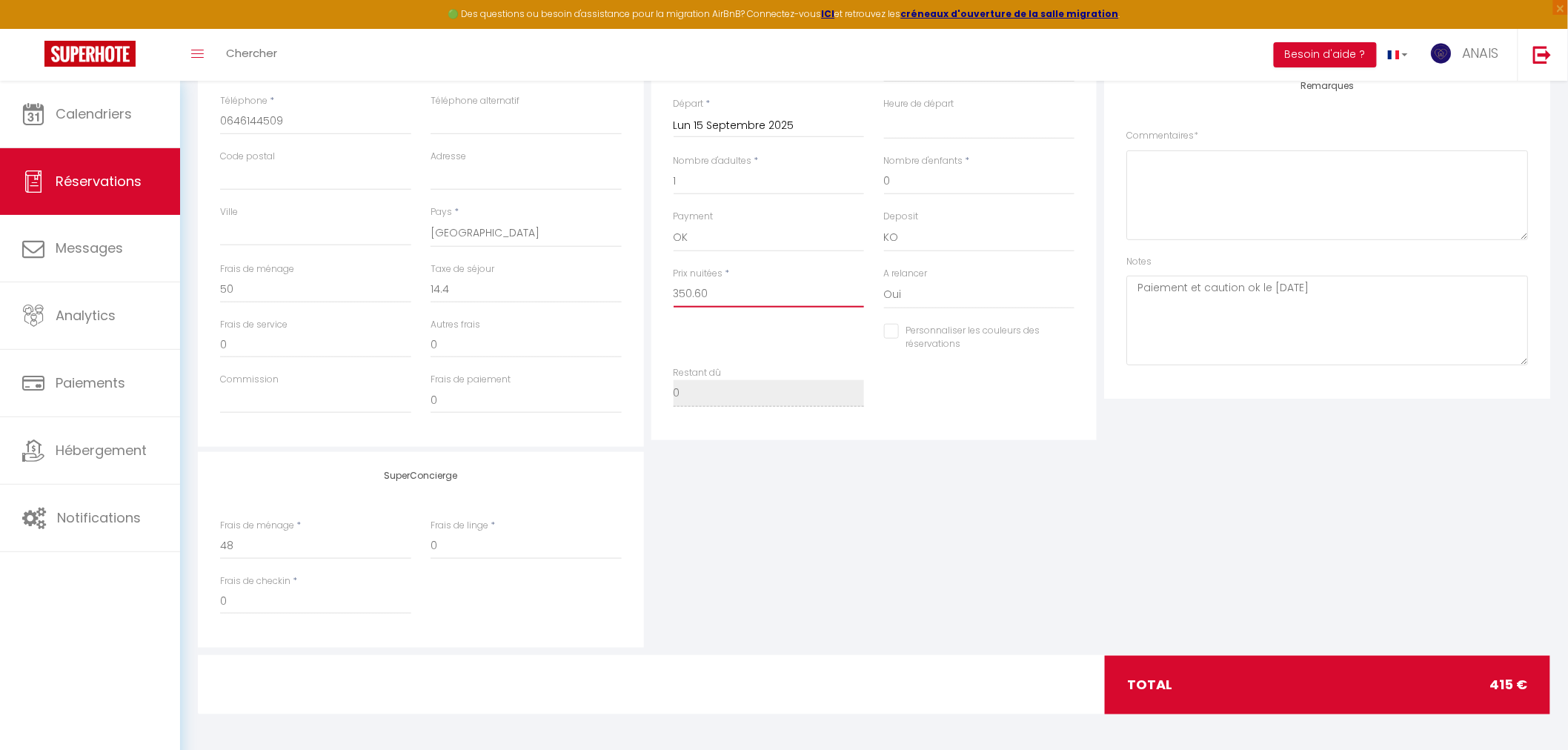
type input "350.60"
type input "0"
select select
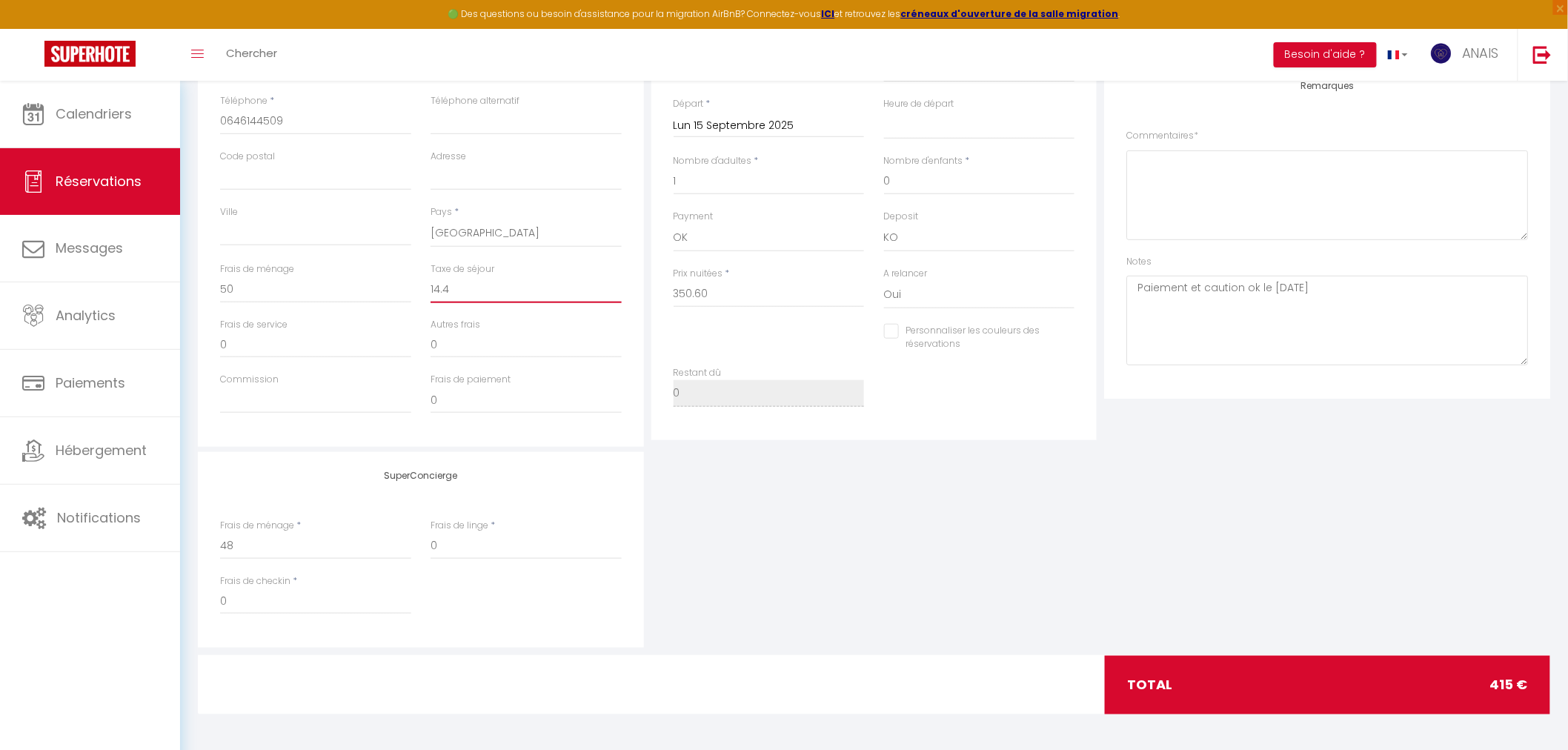
checkbox input "false"
click at [531, 292] on input "0" at bounding box center [527, 290] width 191 height 27
select select
checkbox input "false"
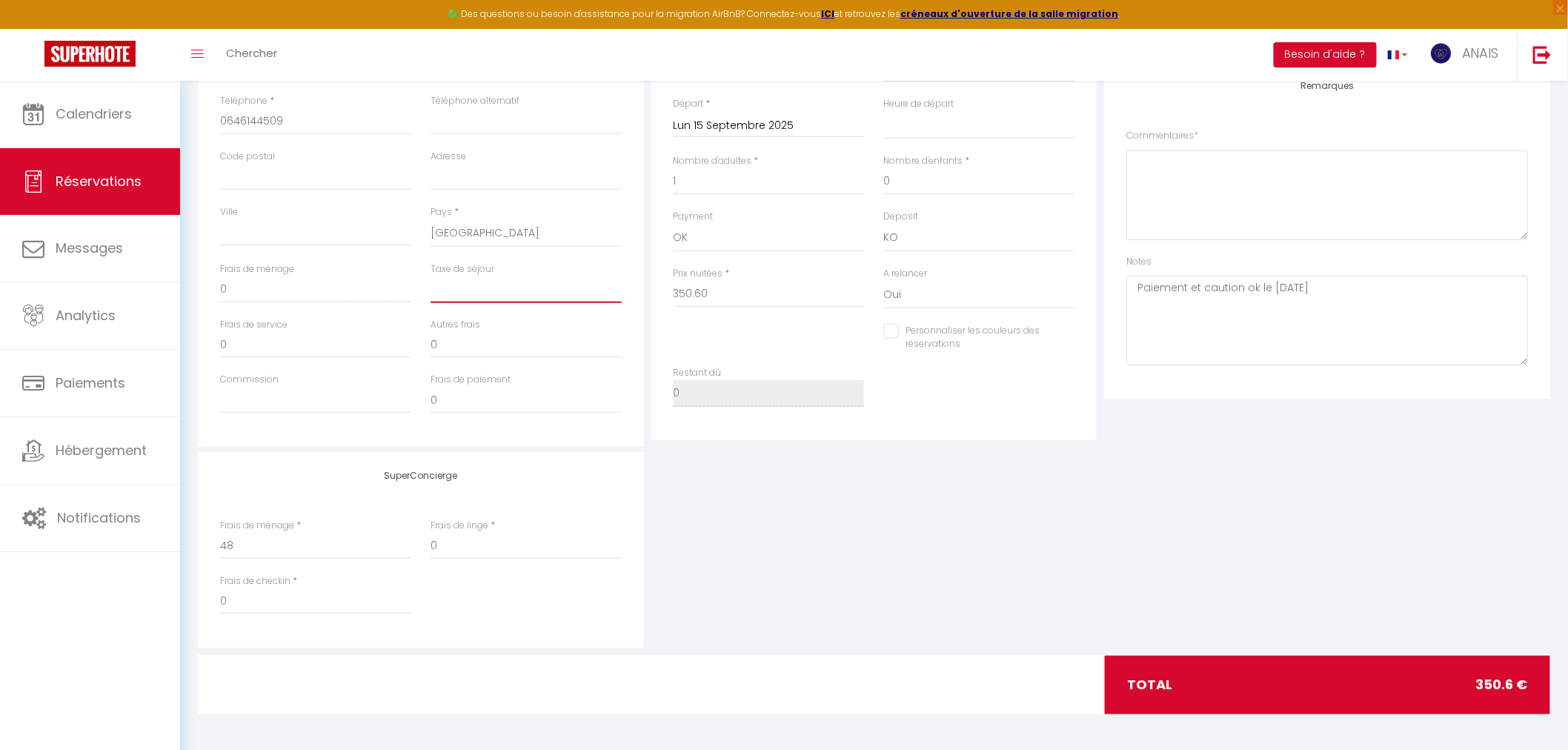
type input "1"
select select
checkbox input "false"
type input "14"
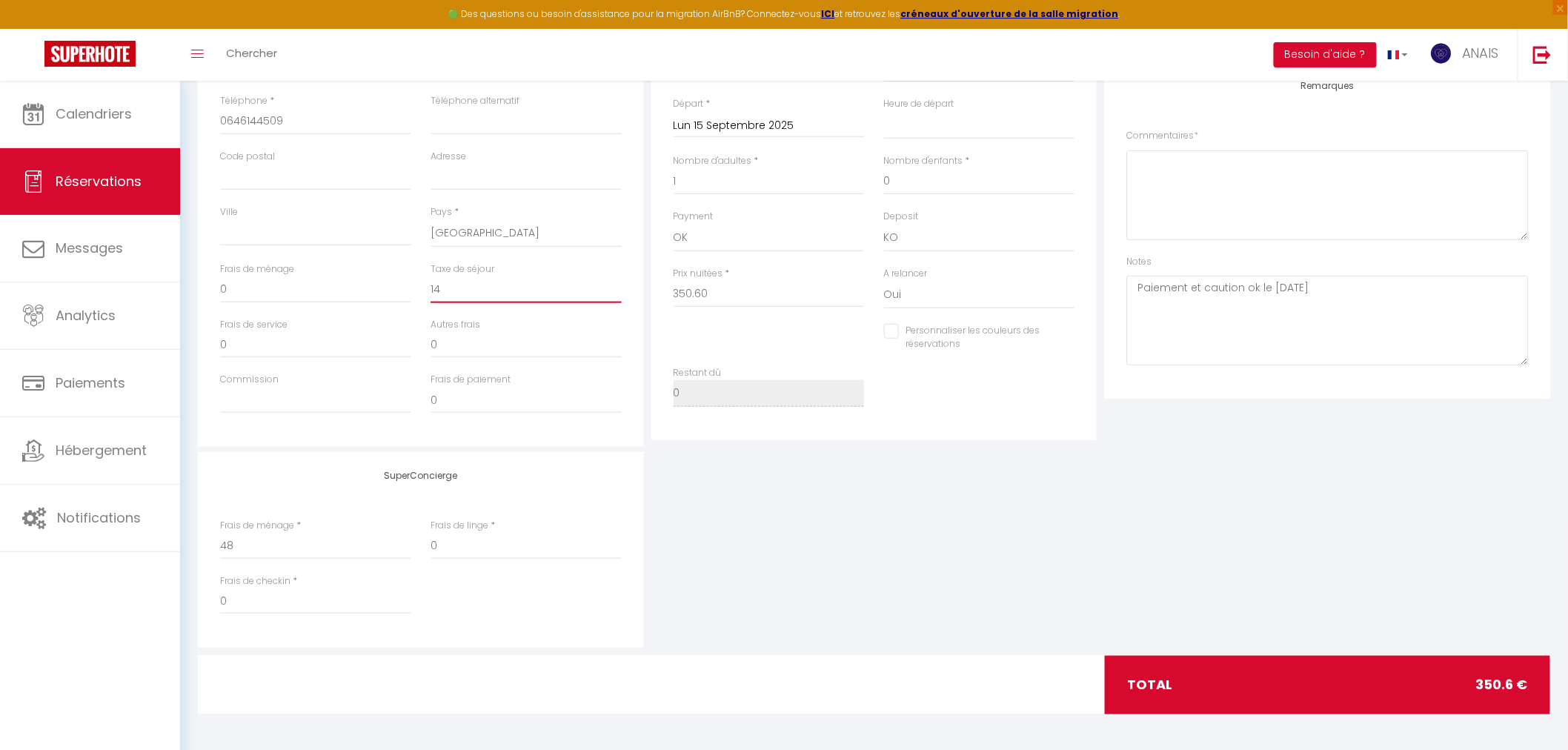
select select
checkbox input "false"
type input "14."
select select
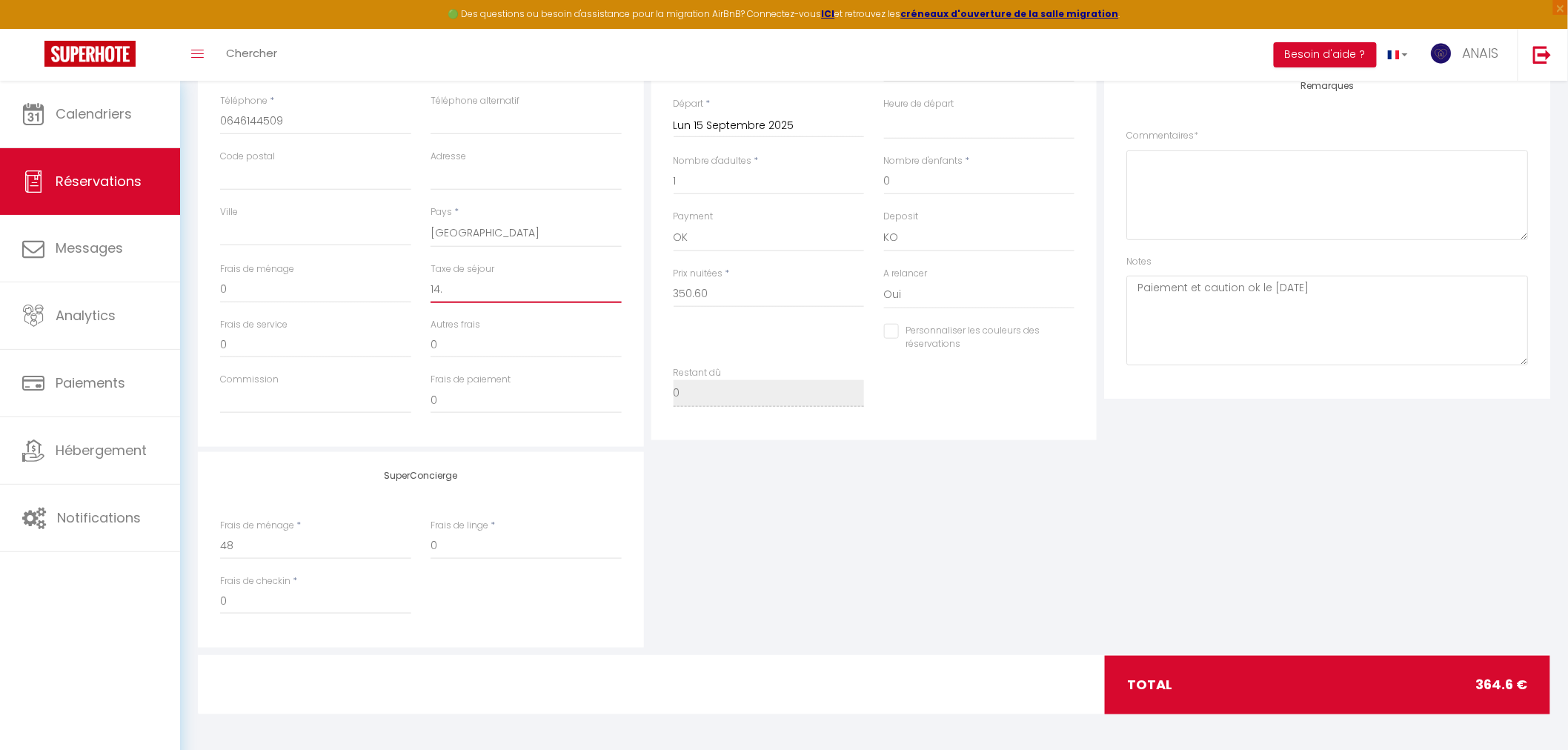
select select
checkbox input "false"
type input "14.4"
select select
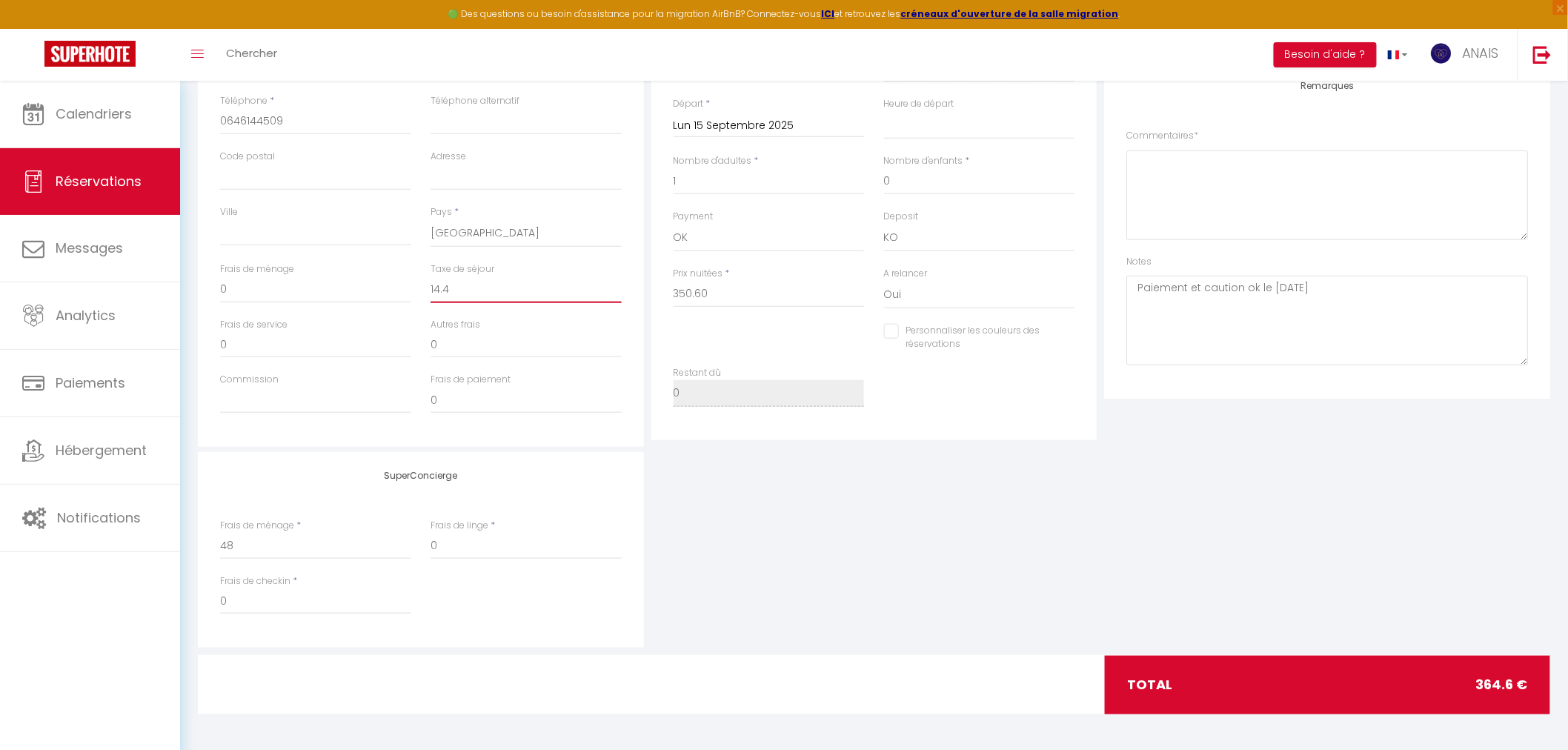
checkbox input "false"
type input "14.40"
select select
checkbox input "false"
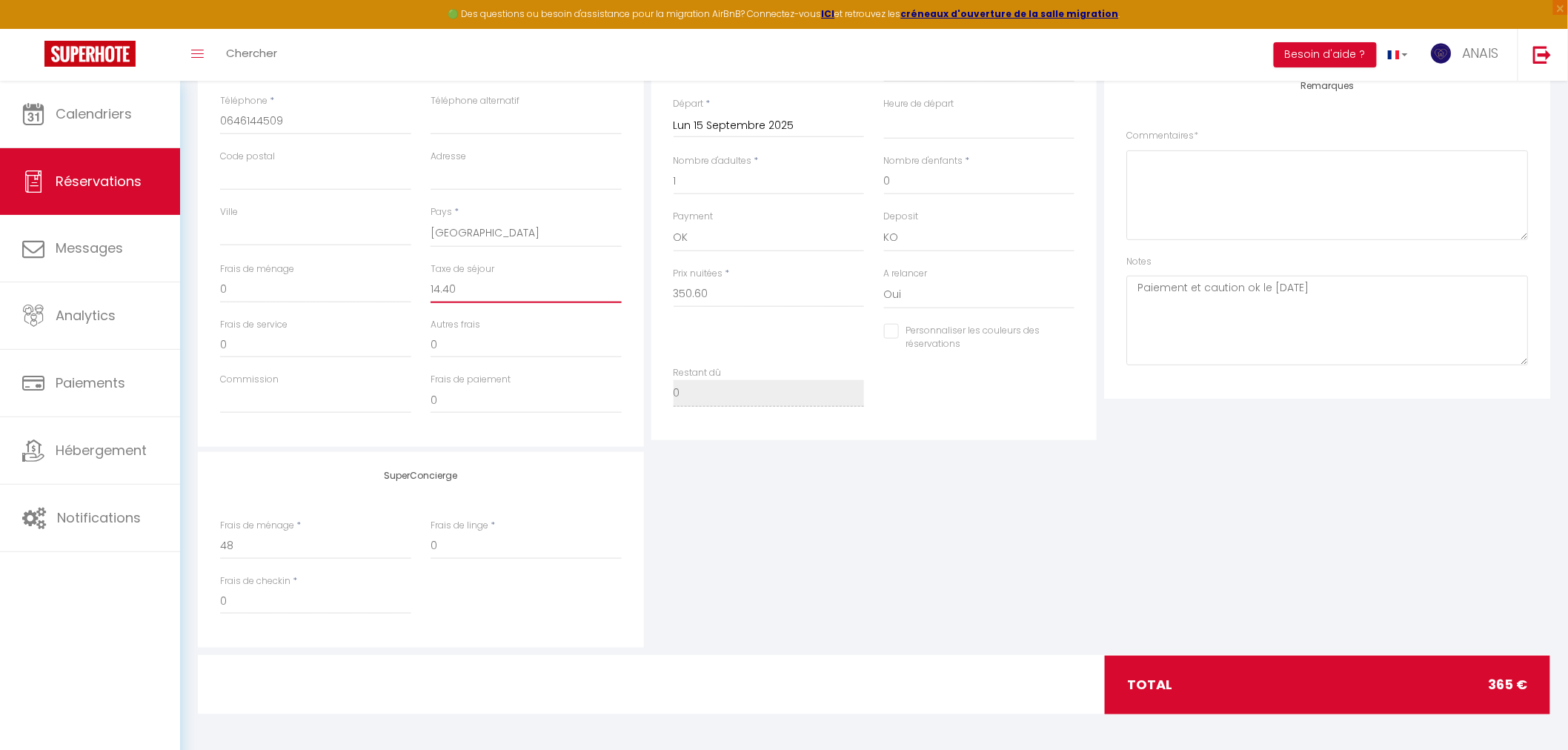
type input "14.40"
click at [337, 292] on input "0" at bounding box center [315, 290] width 191 height 27
select select
checkbox input "false"
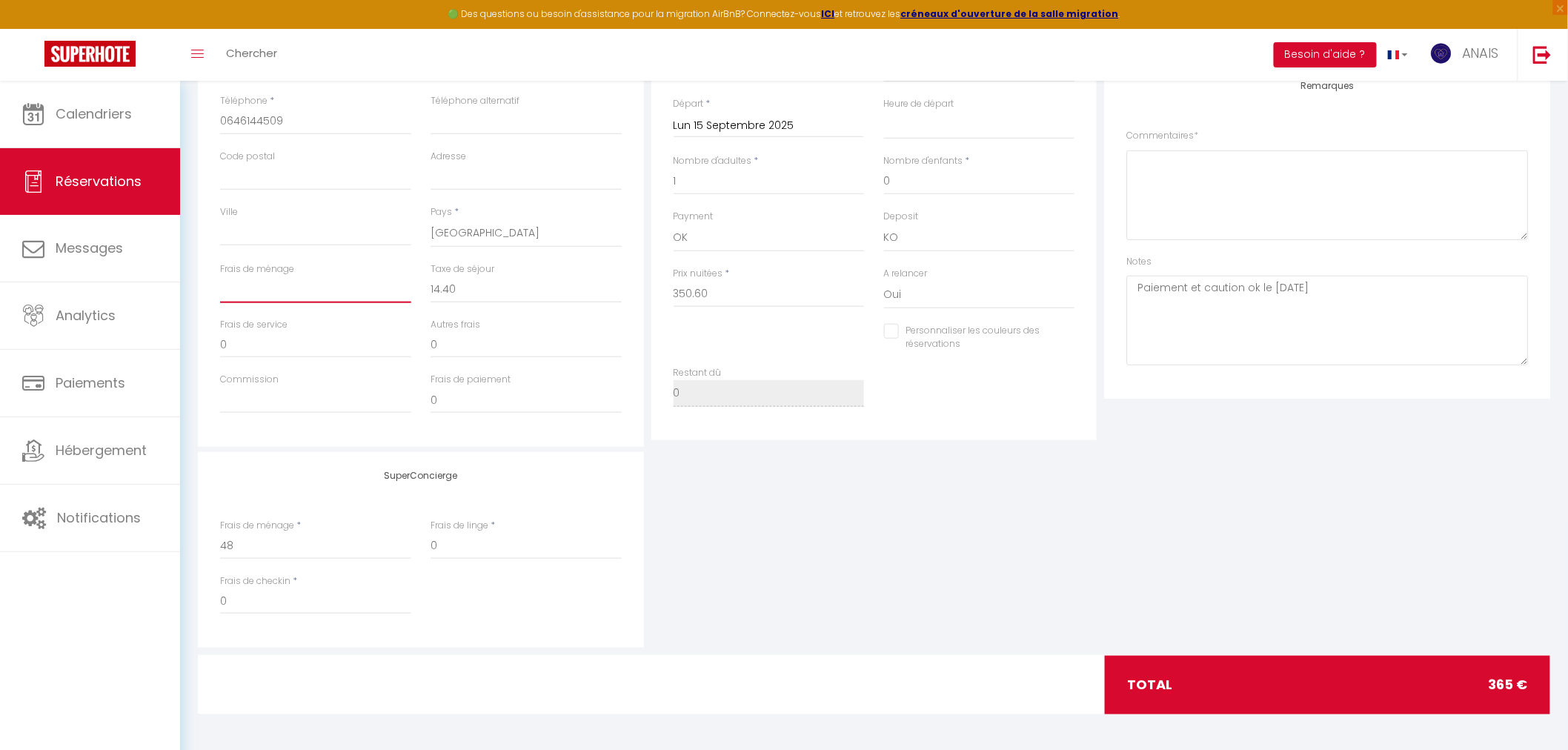
type input "5"
select select
checkbox input "false"
type input "50"
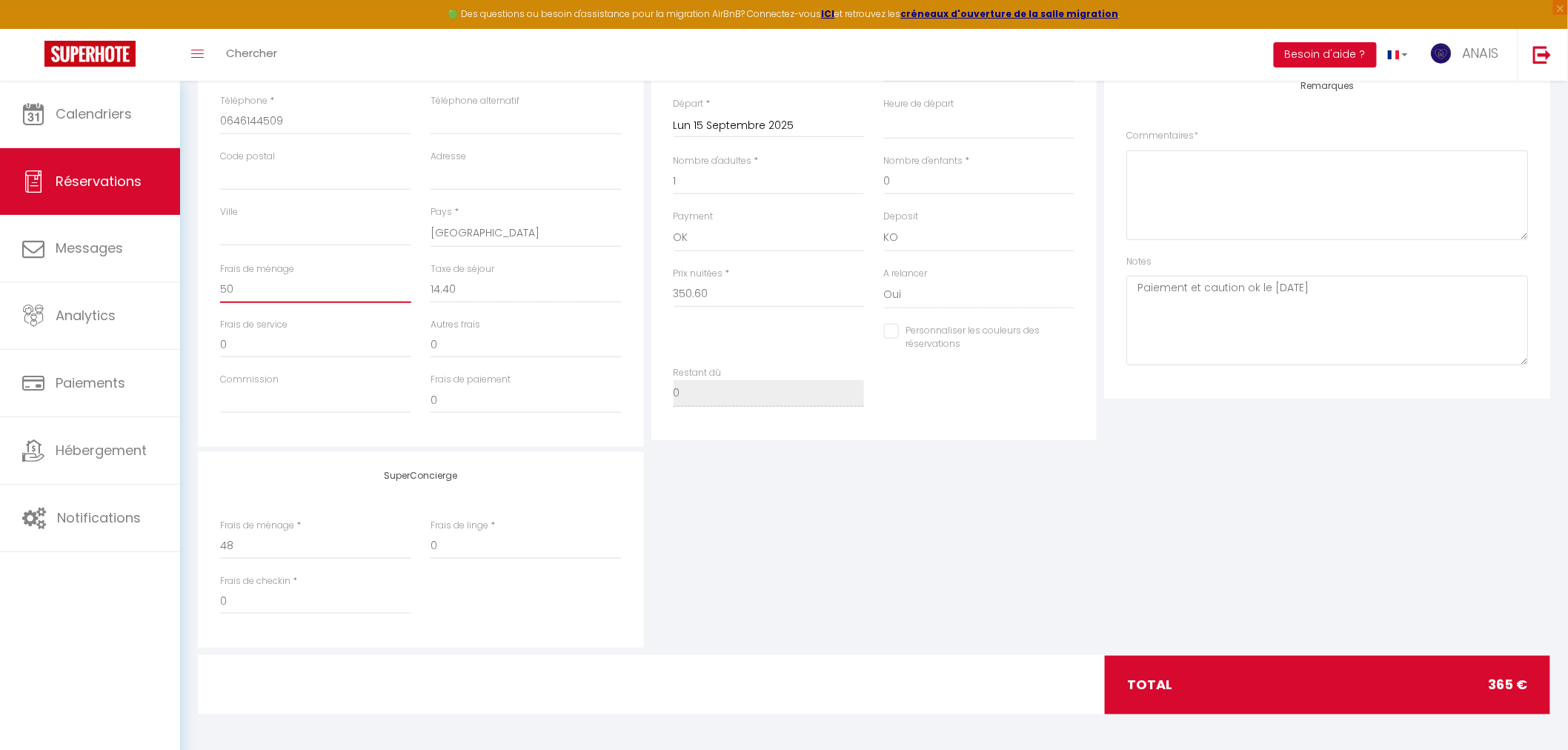
select select
checkbox input "false"
type input "50"
click at [1429, 490] on div "SuperConcierge Frais de ménage * 48 Frais de linge * 0 Frais de checkin * 0" at bounding box center [875, 549] width 1360 height 195
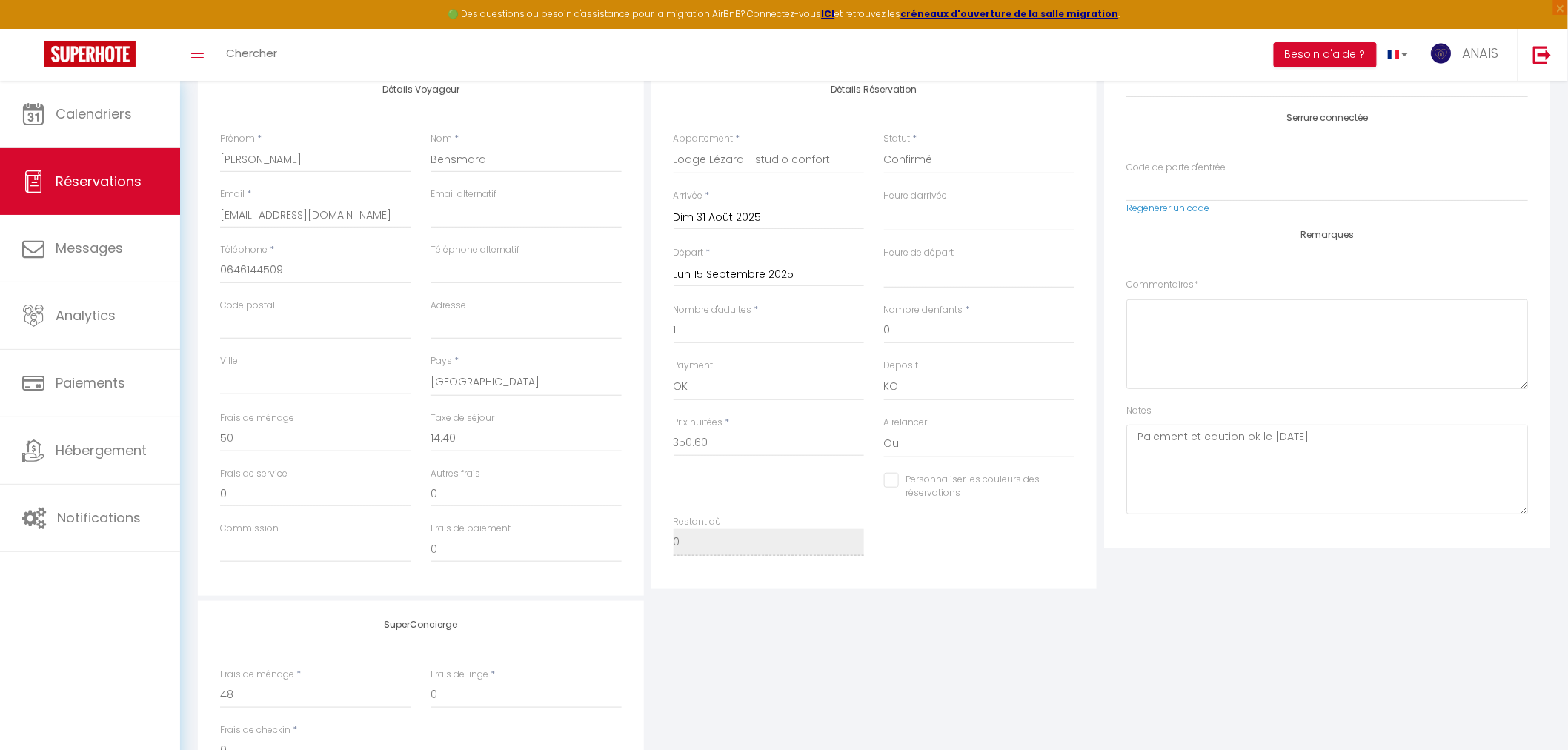
scroll to position [9, 0]
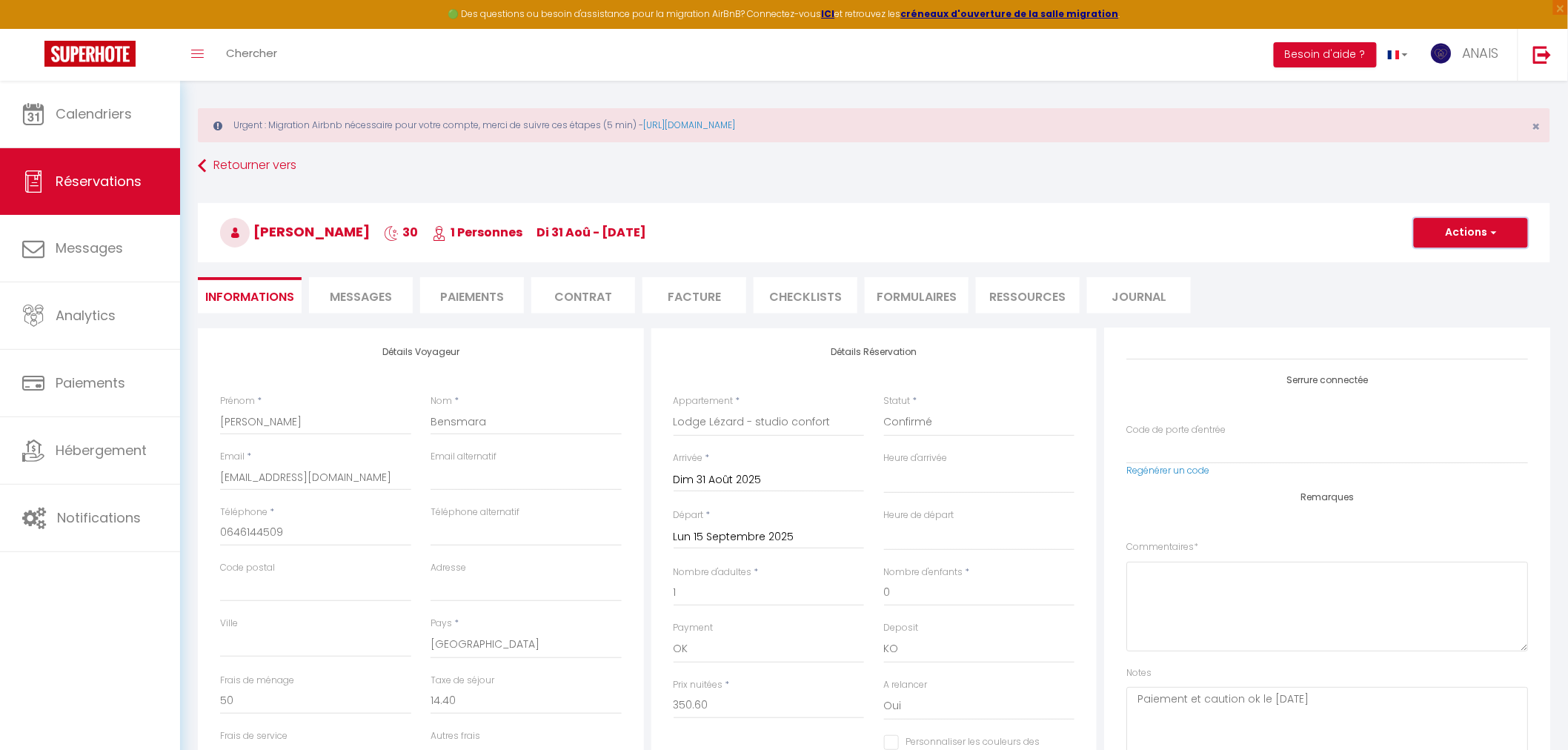
click at [1483, 234] on button "Actions" at bounding box center [1471, 232] width 114 height 29
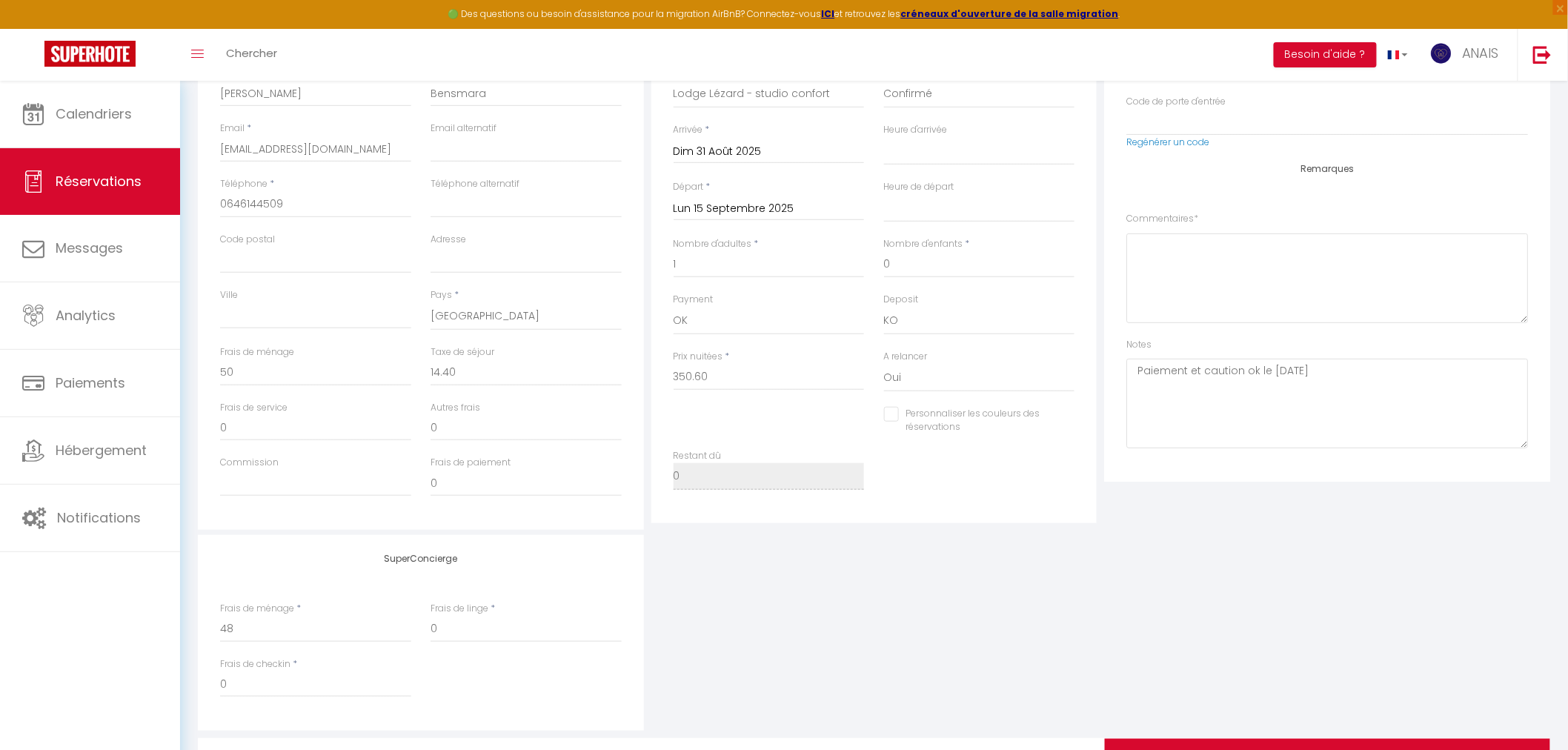
scroll to position [337, 0]
click at [1234, 412] on textarea "Paiement et caution ok le 27/08/25" at bounding box center [1328, 402] width 402 height 89
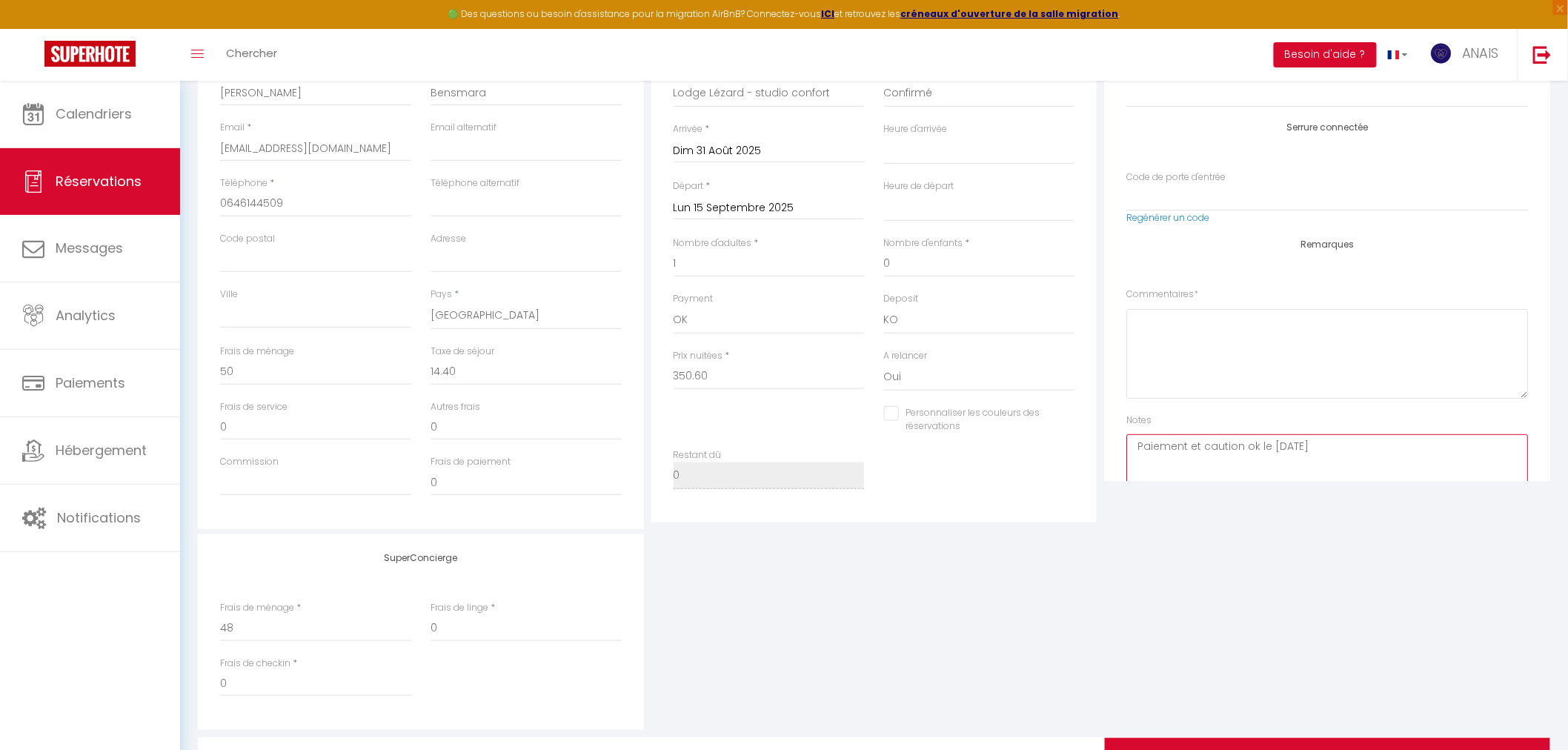
click at [1345, 434] on textarea "Paiement et caution ok le 27/08/25" at bounding box center [1328, 478] width 402 height 89
click at [1283, 472] on textarea "Paiement et caution ok le 27/08/25 Séjour initial de 750 euros du 01/09 au 30/0…" at bounding box center [1328, 478] width 402 height 89
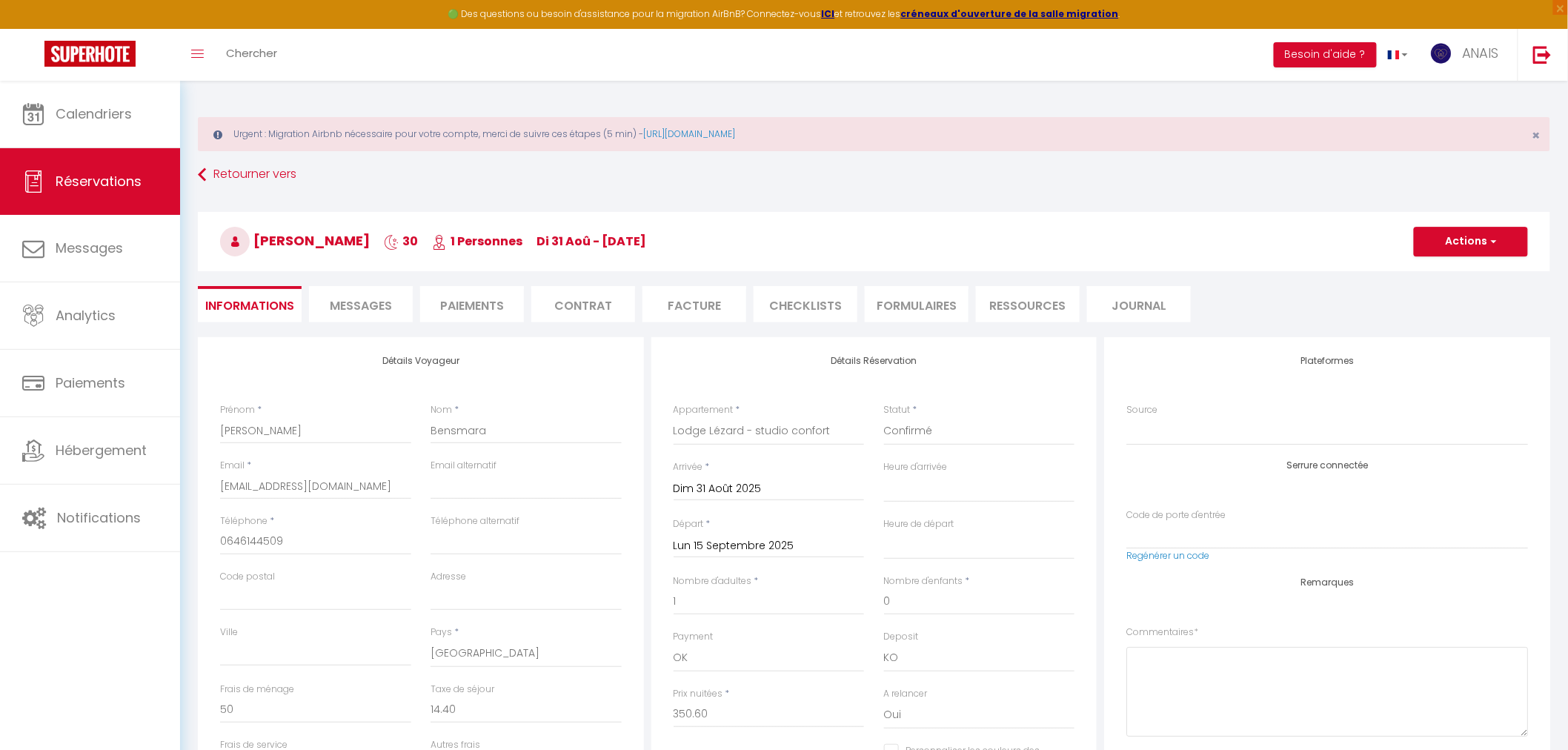
type textarea "Paiement et caution ok le 27/08/25 Séjour initial de 750 euros du 01/09 au 30/0…"
click at [1434, 239] on button "Actions" at bounding box center [1471, 241] width 114 height 29
click at [1432, 266] on link "Enregistrer" at bounding box center [1457, 274] width 117 height 19
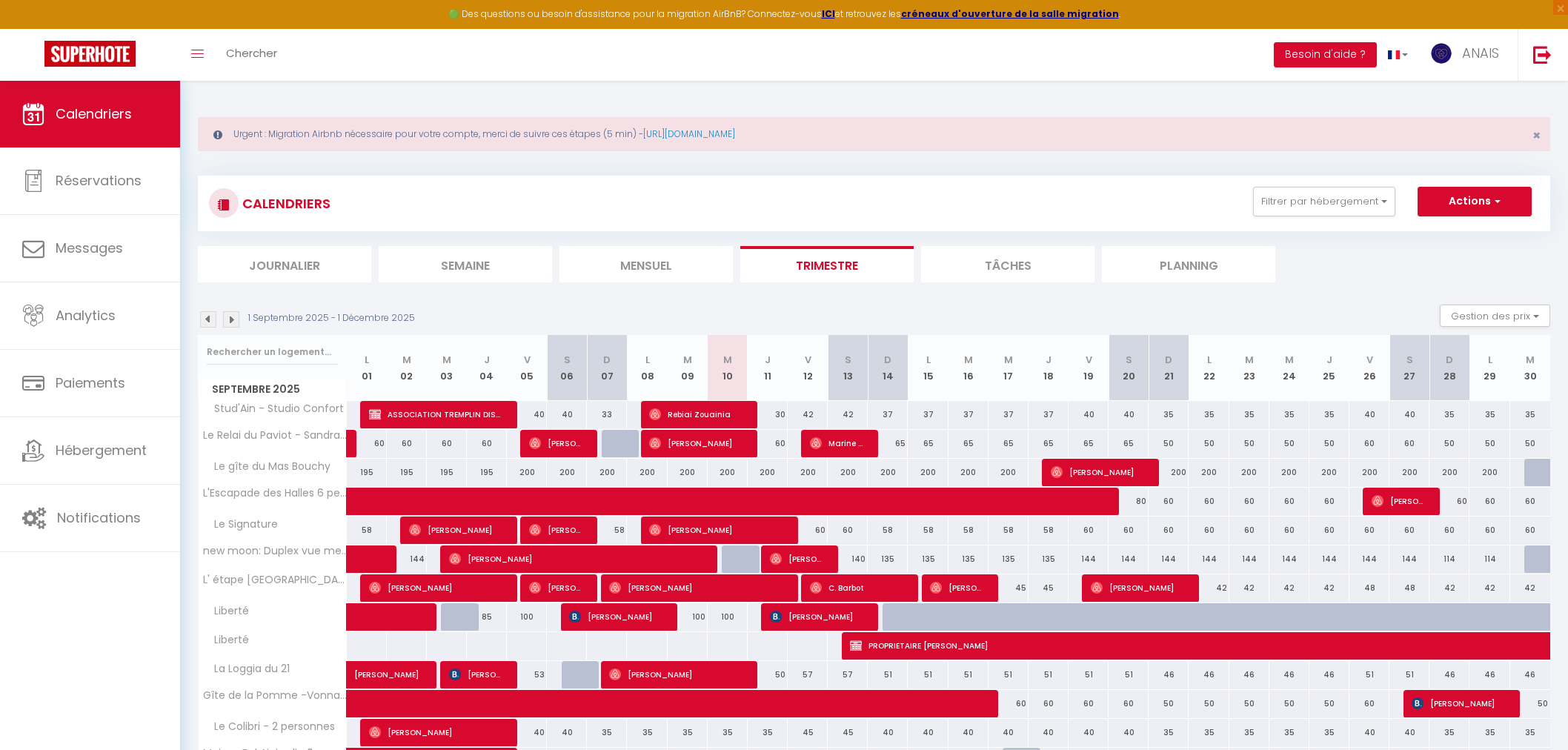
click at [285, 367] on div at bounding box center [272, 352] width 148 height 34
click at [284, 354] on input "text" at bounding box center [272, 352] width 131 height 27
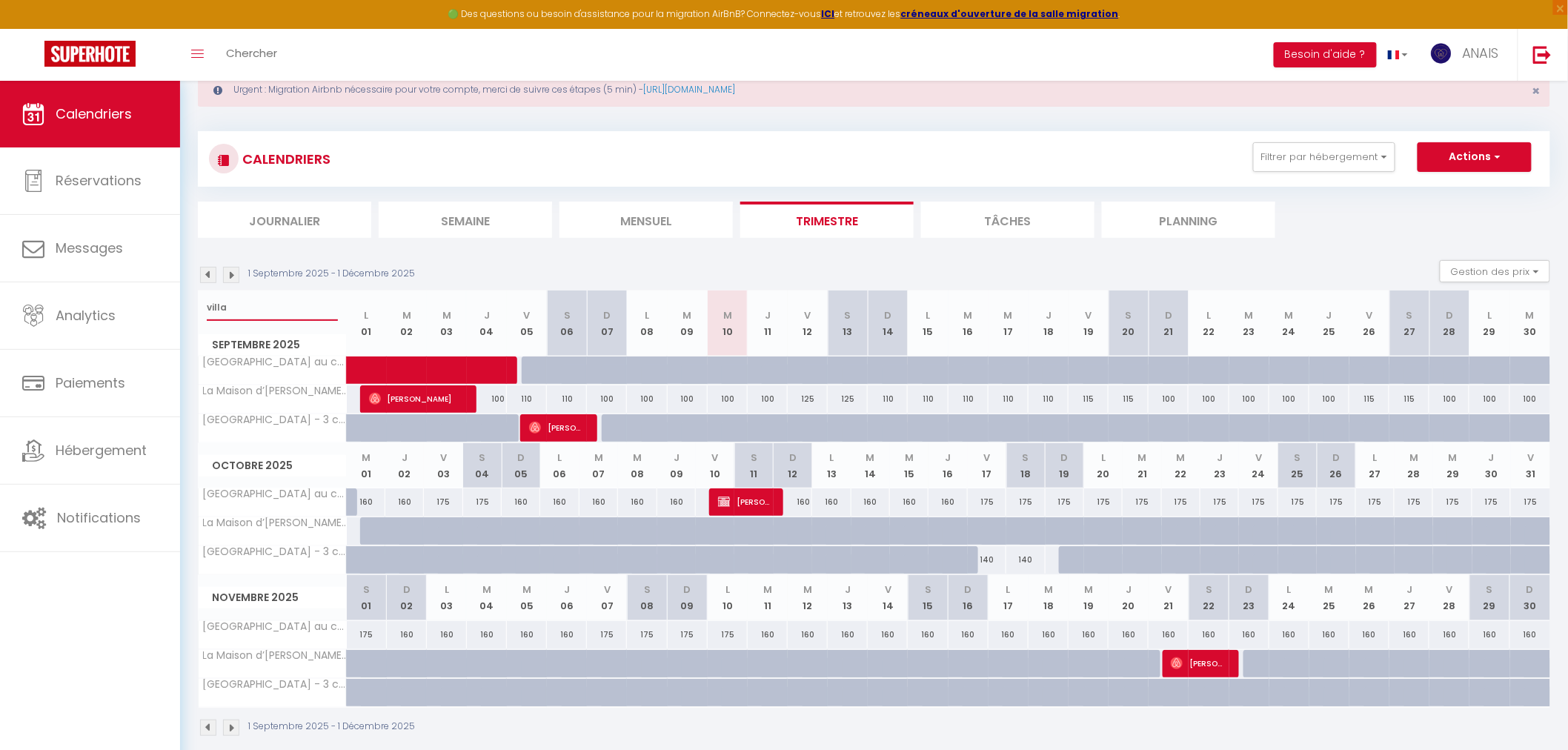
scroll to position [80, 0]
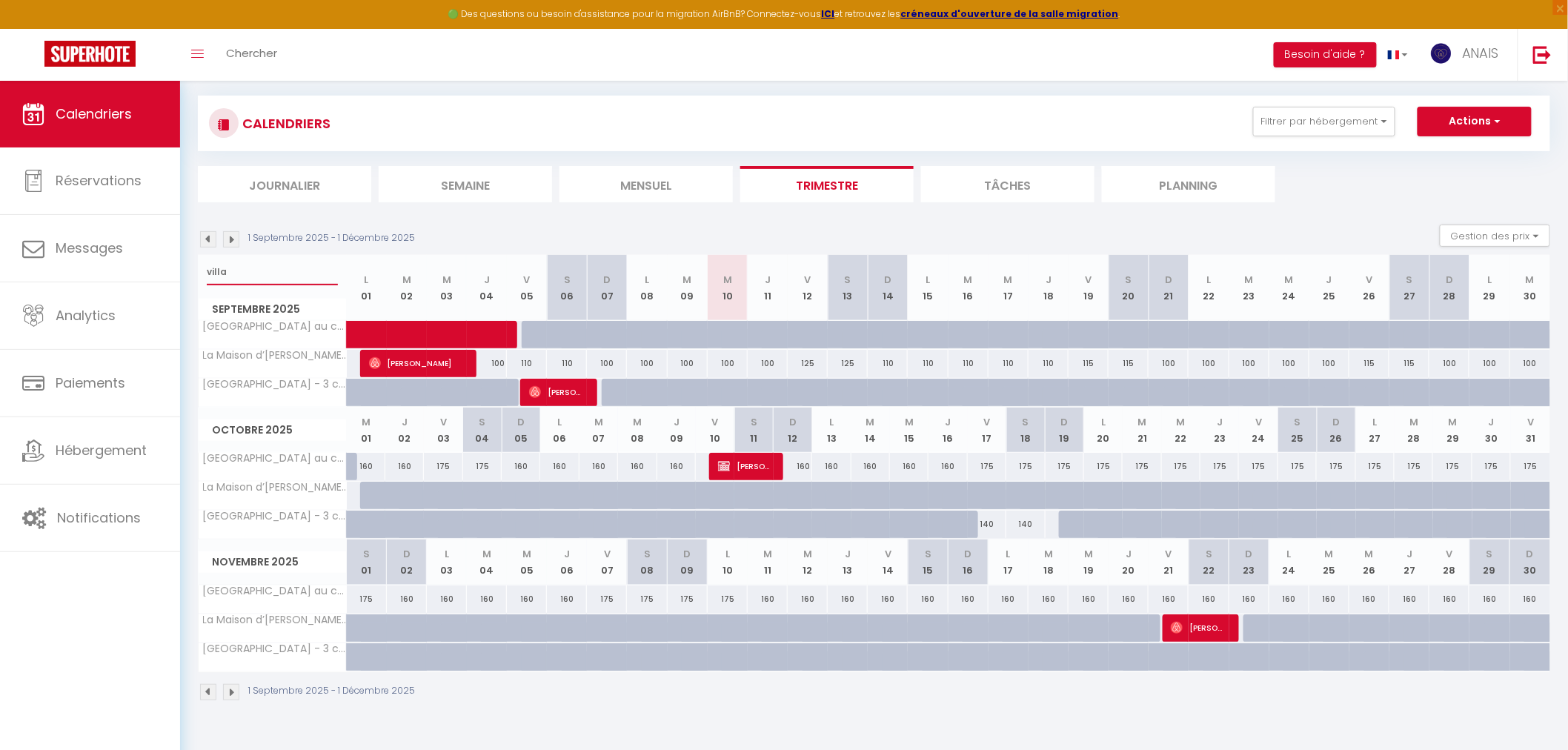
type input "villa"
click at [991, 522] on div "140" at bounding box center [987, 524] width 39 height 28
type input "140"
type input "Ven 17 Octobre 2025"
type input "[DATE]"
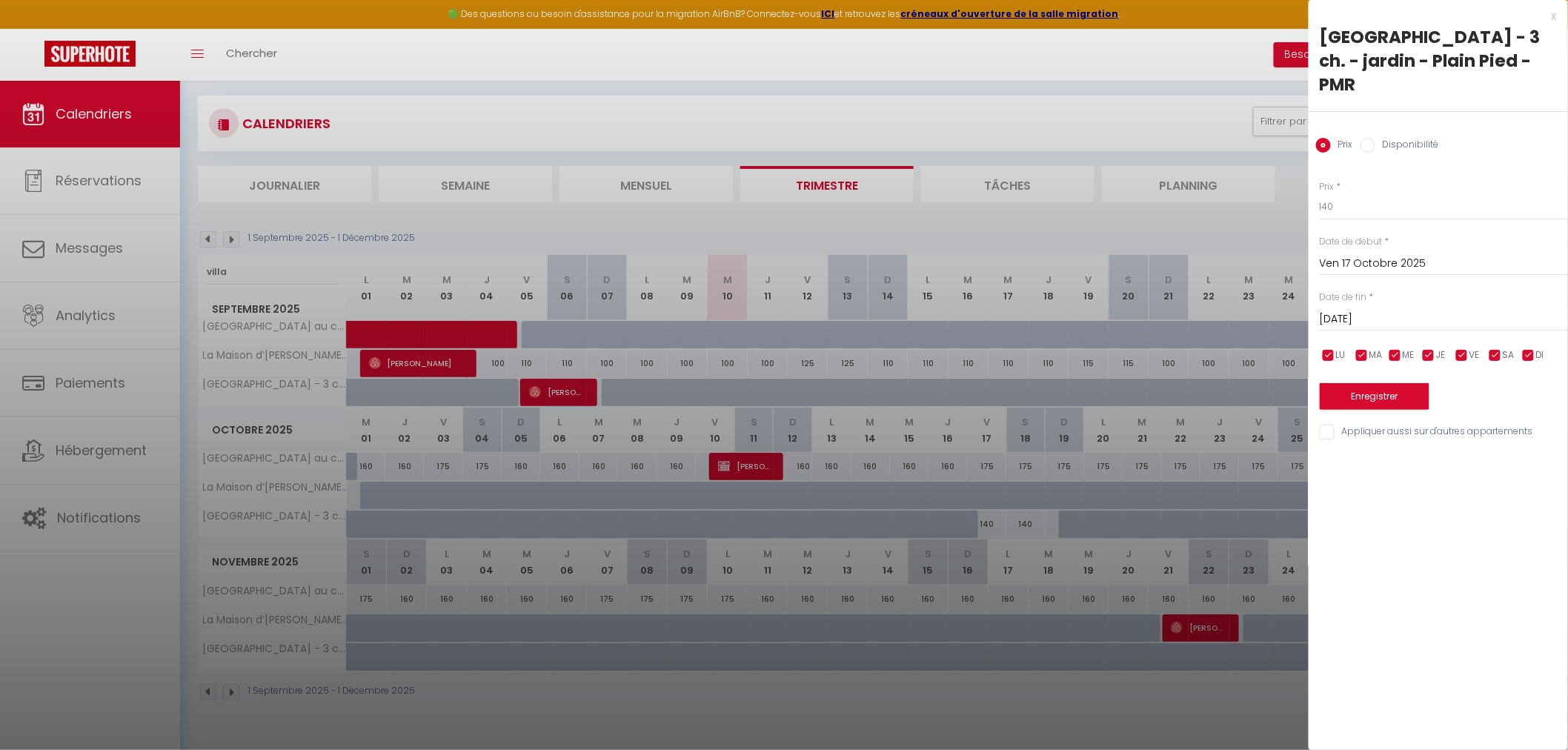
click at [1370, 112] on div "Prix Disponibilité" at bounding box center [1438, 137] width 259 height 50
click at [1371, 138] on input "Disponibilité" at bounding box center [1368, 145] width 15 height 15
radio input "true"
radio input "false"
drag, startPoint x: 1355, startPoint y: 186, endPoint x: 1356, endPoint y: 194, distance: 8.1
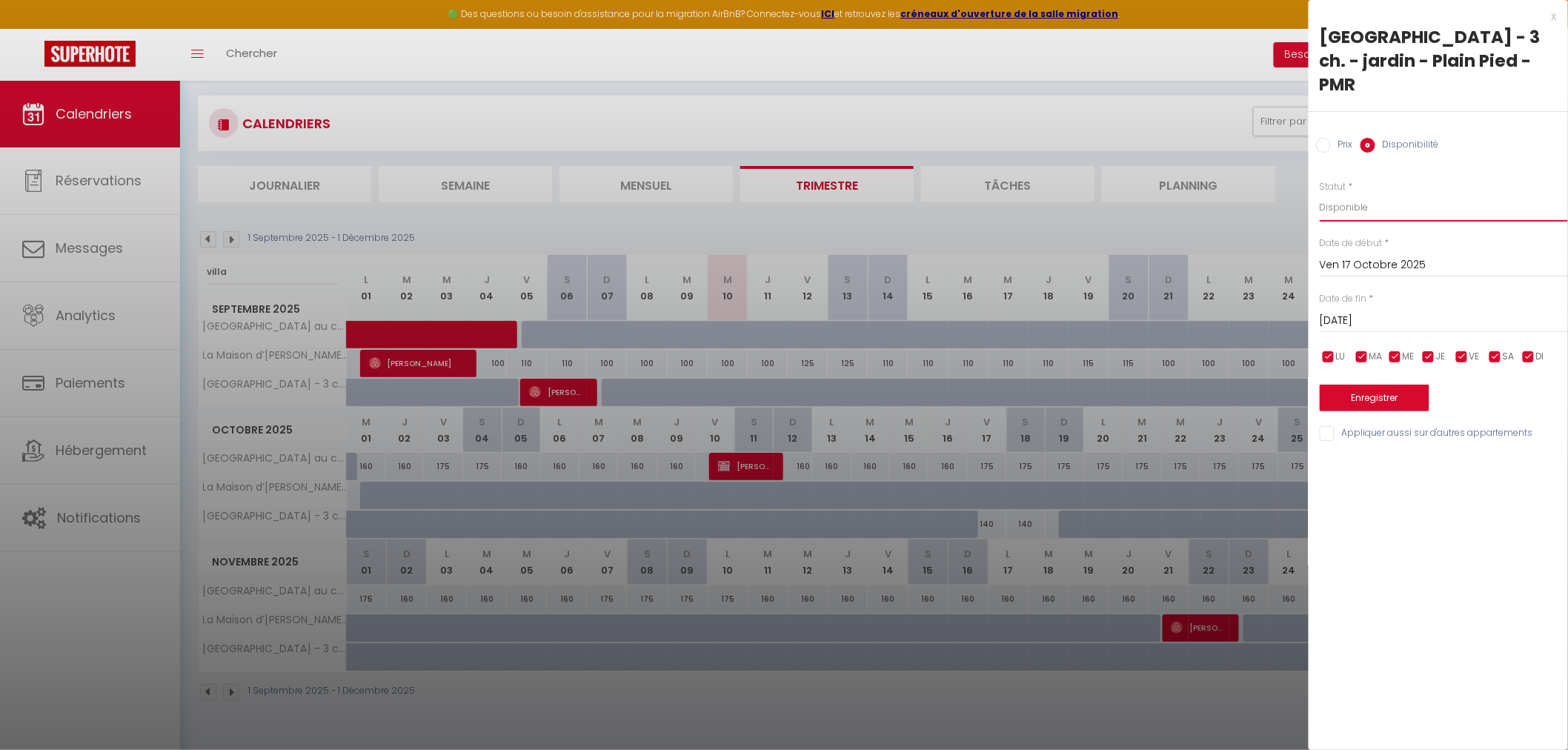
click at [1355, 194] on select "Disponible Indisponible" at bounding box center [1444, 208] width 248 height 28
select select "0"
click at [1320, 194] on select "Disponible Indisponible" at bounding box center [1444, 208] width 248 height 28
click at [1373, 311] on input "[DATE]" at bounding box center [1444, 321] width 248 height 19
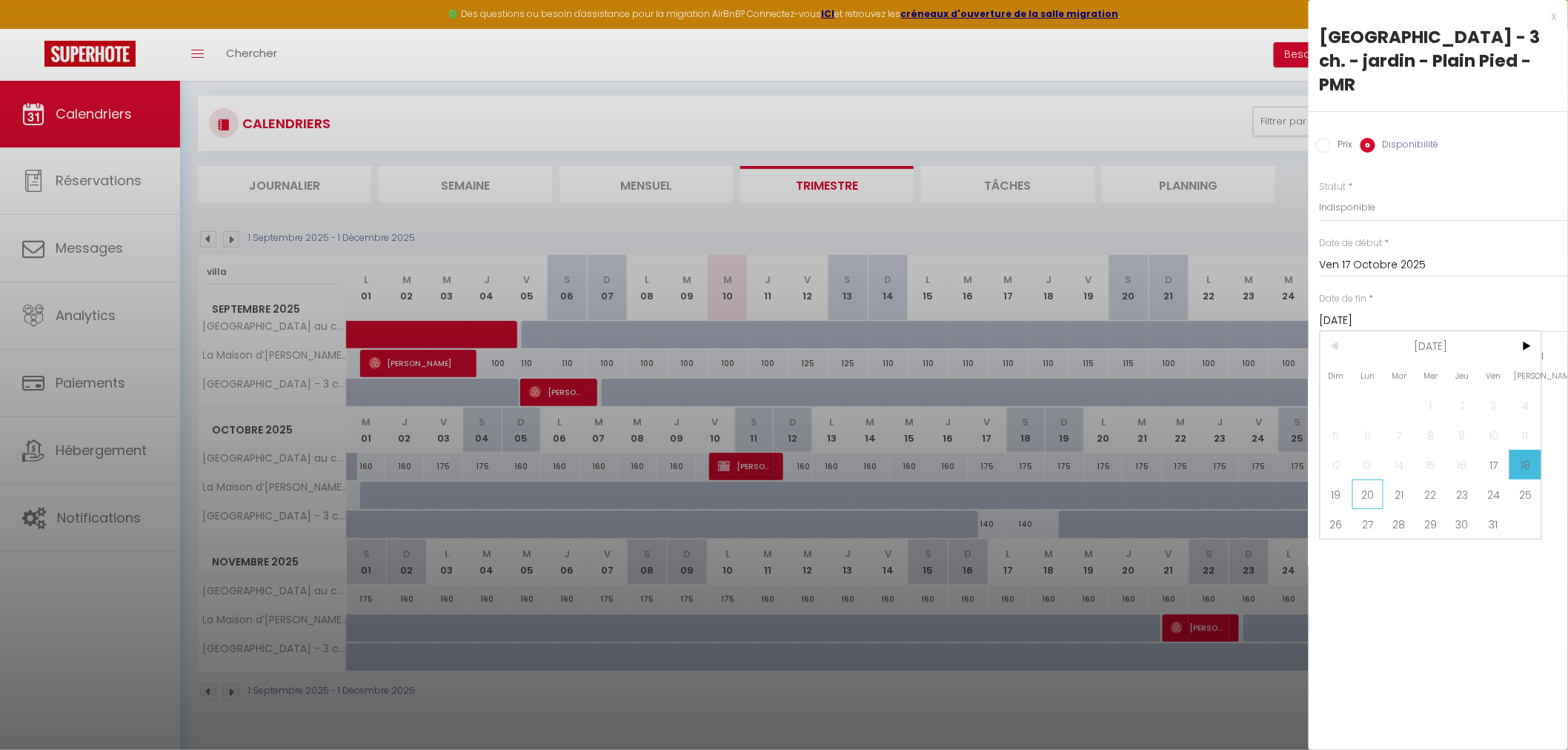
click at [1377, 479] on span "20" at bounding box center [1368, 493] width 32 height 29
type input "Lun 20 Octobre 2025"
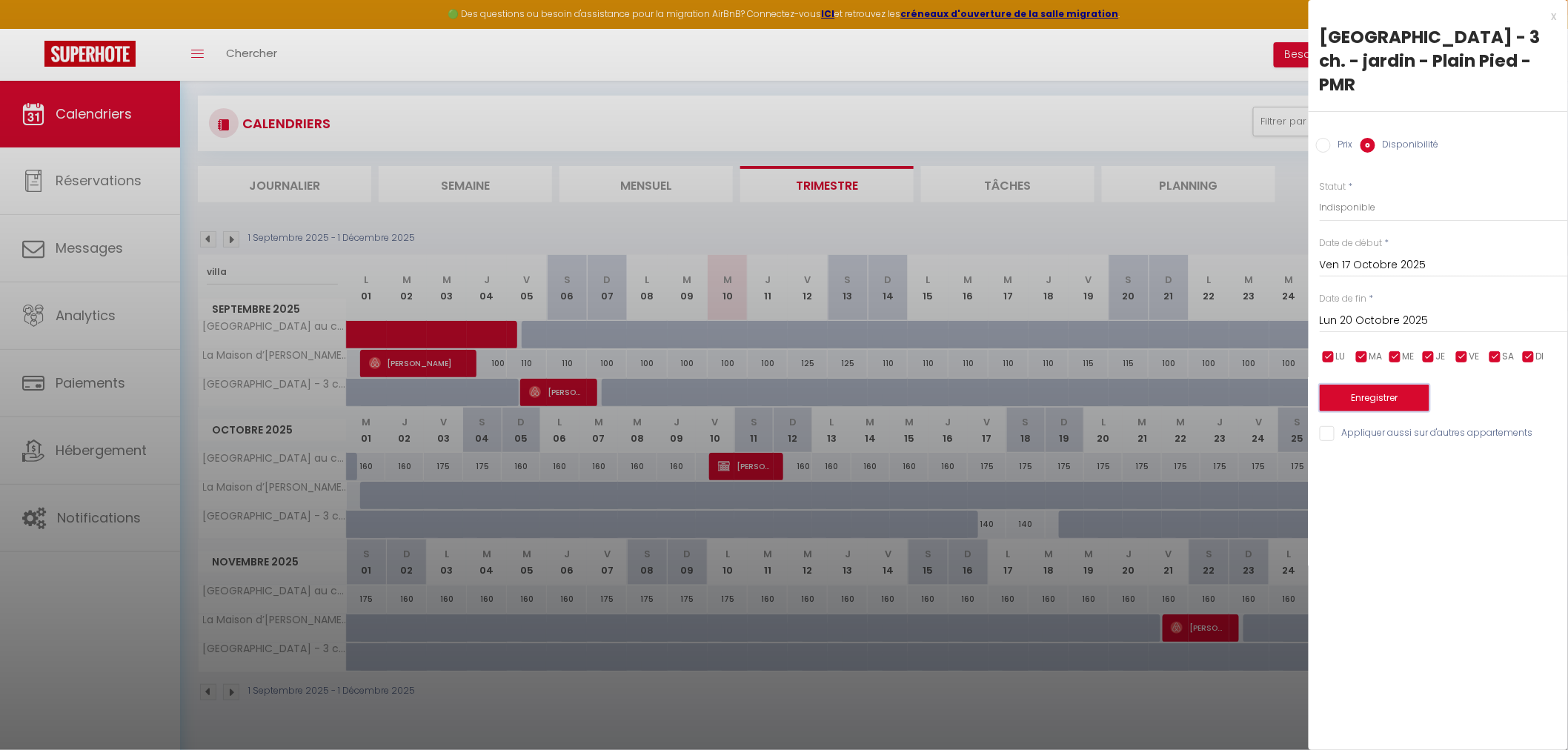
click at [1382, 384] on button "Enregistrer" at bounding box center [1374, 398] width 110 height 27
